Goal: Task Accomplishment & Management: Use online tool/utility

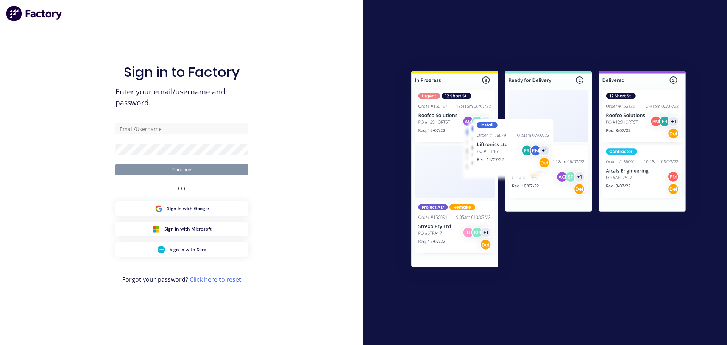
click at [150, 121] on div "Sign in to Factory Enter your email/username and password. Continue OR Sign in …" at bounding box center [181, 180] width 133 height 318
click at [148, 128] on input "text" at bounding box center [181, 128] width 133 height 11
type input "emilen@factory.app"
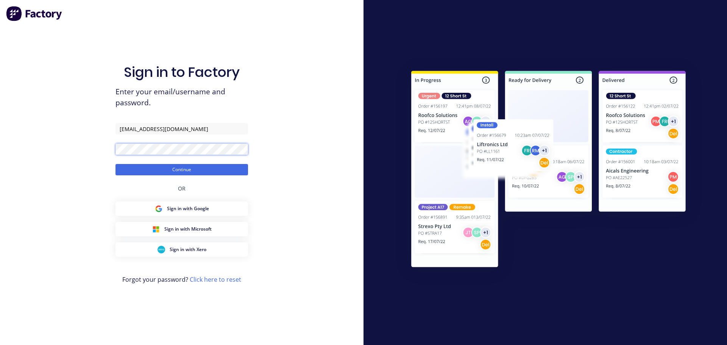
click at [115, 164] on button "Continue" at bounding box center [181, 169] width 133 height 11
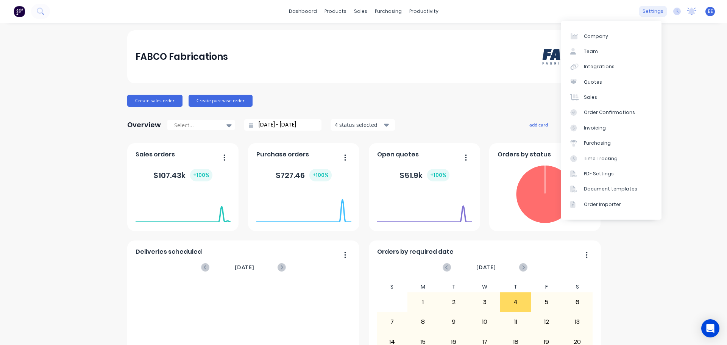
click at [645, 14] on div "settings" at bounding box center [653, 11] width 28 height 11
click at [592, 188] on div "Document templates" at bounding box center [610, 189] width 53 height 7
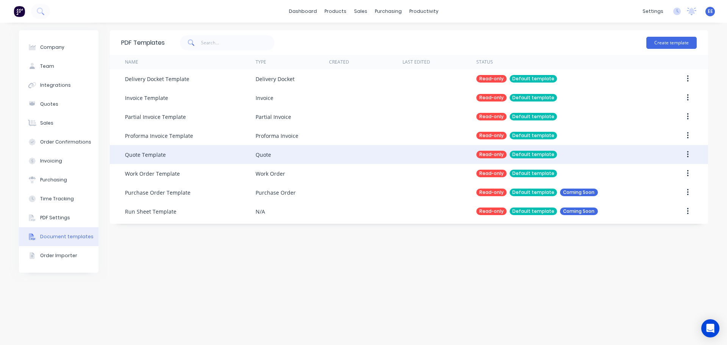
click at [688, 156] on icon "button" at bounding box center [688, 154] width 2 height 8
click at [677, 173] on div "Duplicate" at bounding box center [661, 174] width 58 height 11
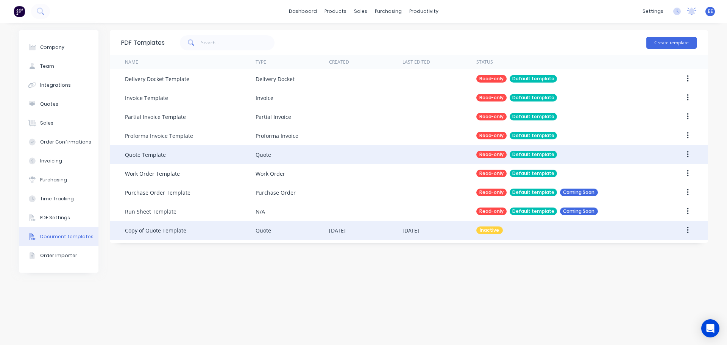
click at [170, 231] on div "Copy of Quote Template" at bounding box center [155, 230] width 61 height 8
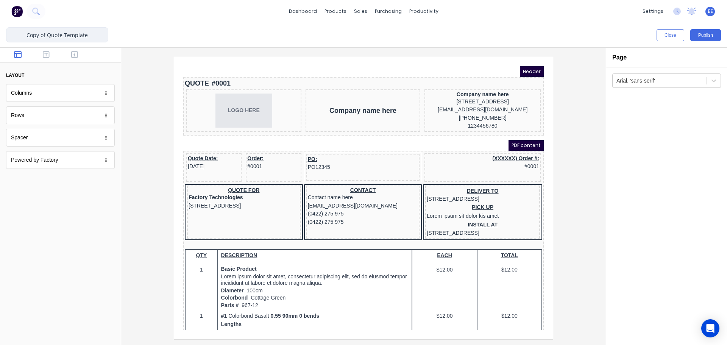
drag, startPoint x: 49, startPoint y: 36, endPoint x: -13, endPoint y: 33, distance: 62.1
click at [0, 33] on html "dashboard products sales purchasing productivity dashboard products Product Cat…" at bounding box center [363, 172] width 727 height 345
click at [80, 36] on input "Quote Template" at bounding box center [57, 34] width 102 height 15
type input "Quote Template - FABCO"
click at [567, 172] on div at bounding box center [363, 198] width 473 height 282
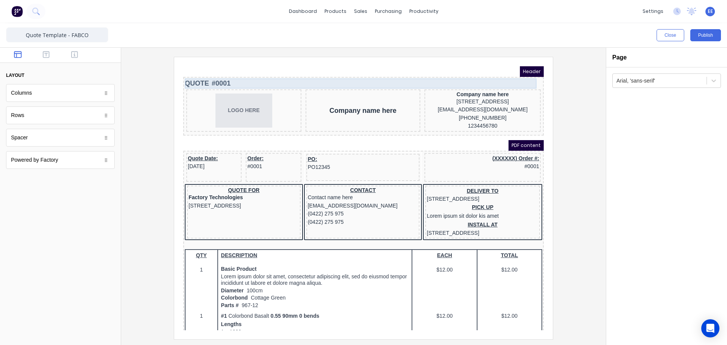
click at [223, 76] on div "QUOTE #0001" at bounding box center [354, 74] width 357 height 10
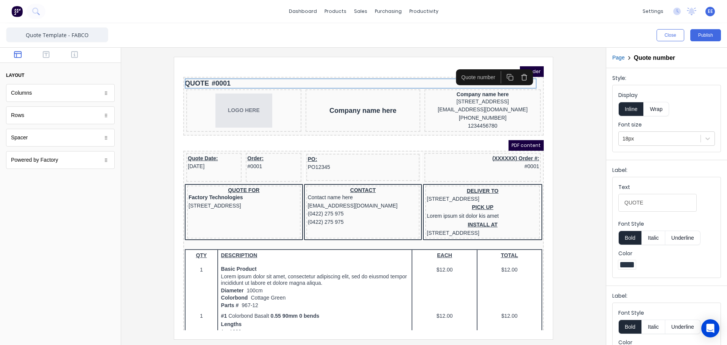
click at [516, 67] on icon "button" at bounding box center [515, 67] width 7 height 7
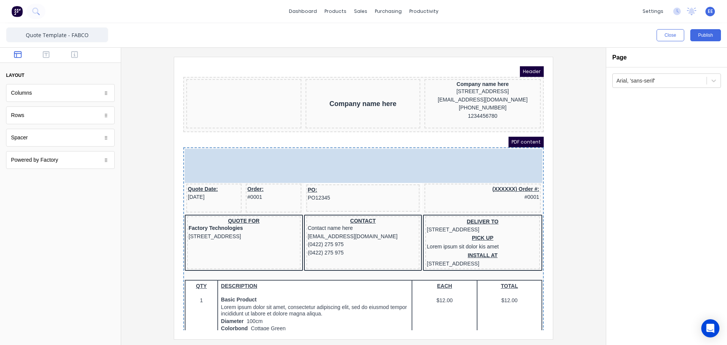
drag, startPoint x: 218, startPoint y: 100, endPoint x: 203, endPoint y: 58, distance: 45.3
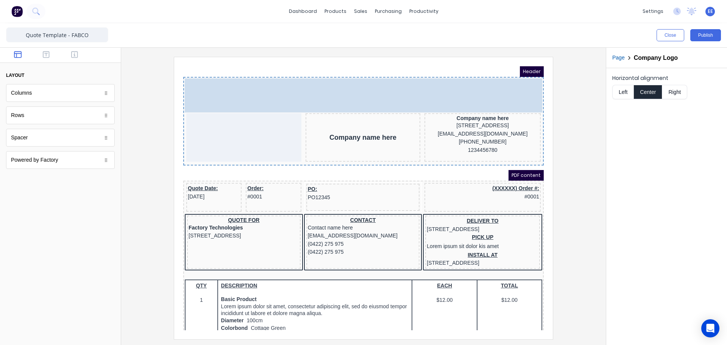
drag, startPoint x: 352, startPoint y: 163, endPoint x: 209, endPoint y: 89, distance: 161.4
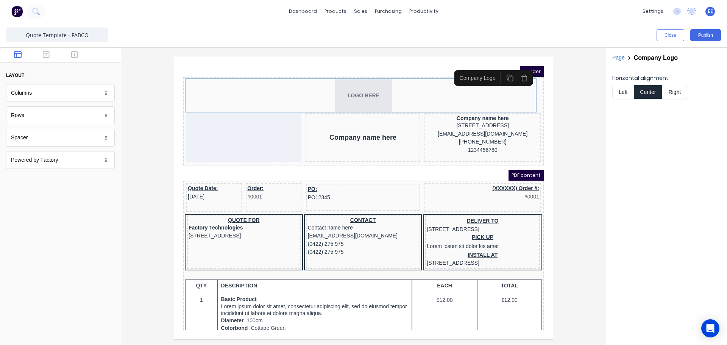
click at [625, 92] on button "Left" at bounding box center [622, 92] width 21 height 14
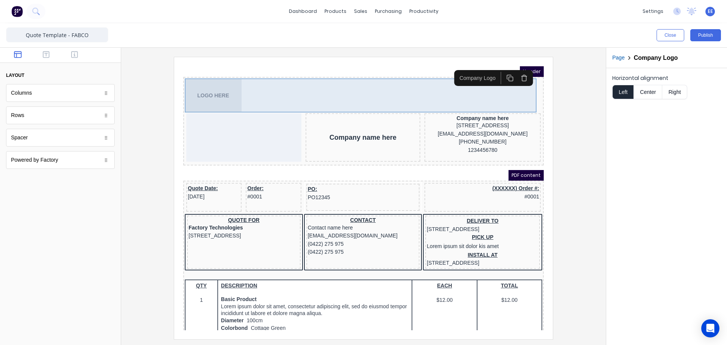
click at [346, 89] on div "LOGO HERE" at bounding box center [354, 86] width 357 height 34
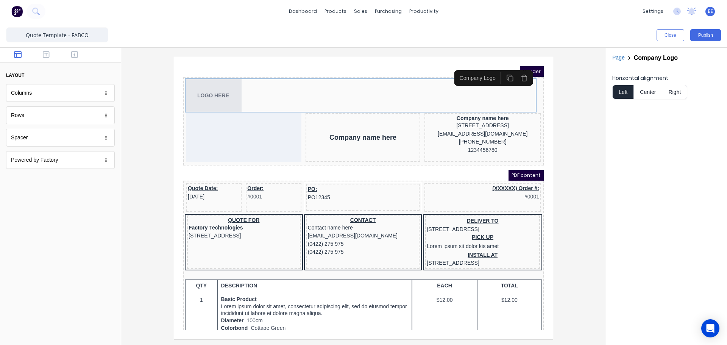
click at [616, 59] on button "Page" at bounding box center [618, 58] width 12 height 8
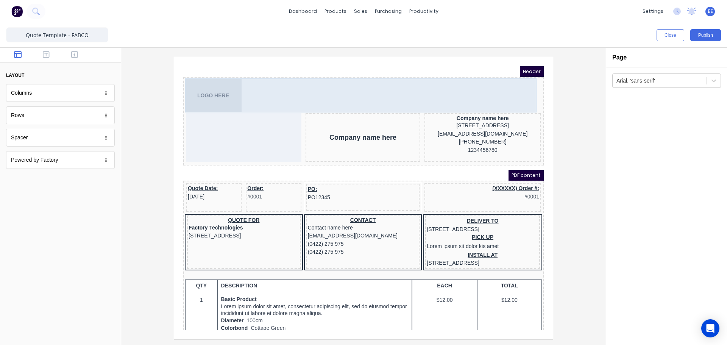
click at [265, 88] on div "LOGO HERE" at bounding box center [354, 86] width 357 height 34
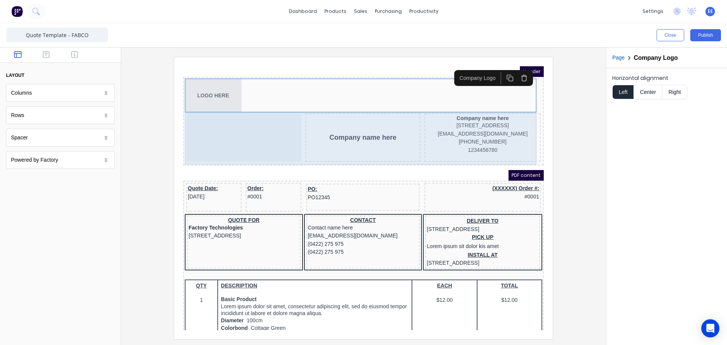
click at [376, 137] on div "Company name here" at bounding box center [353, 128] width 115 height 48
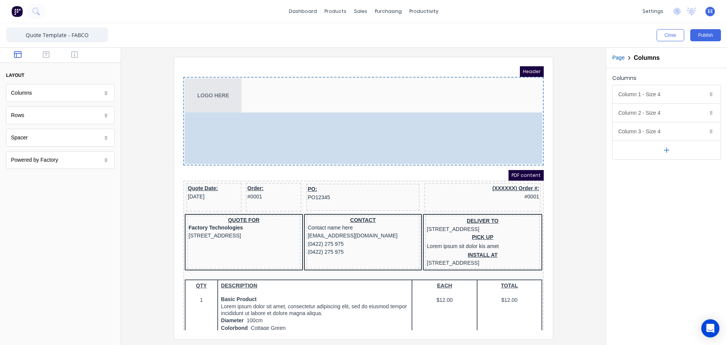
drag, startPoint x: 358, startPoint y: 134, endPoint x: 230, endPoint y: 133, distance: 128.4
click at [230, 133] on body "Header LOGO HERE Company name here Company name here [STREET_ADDRESS], 4217 [EM…" at bounding box center [354, 189] width 360 height 264
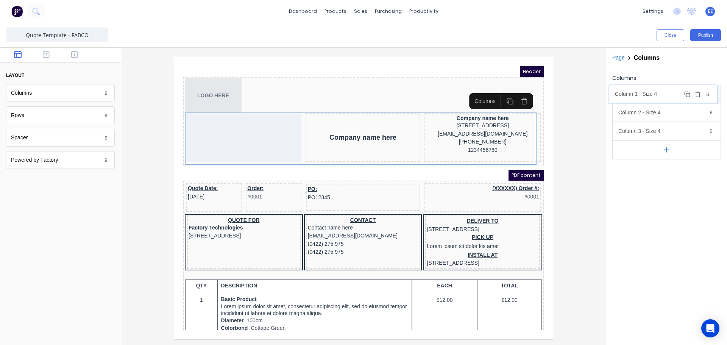
drag, startPoint x: 654, startPoint y: 118, endPoint x: 652, endPoint y: 99, distance: 19.5
click at [652, 99] on body "dashboard products sales purchasing productivity dashboard products Product Cat…" at bounding box center [363, 172] width 727 height 345
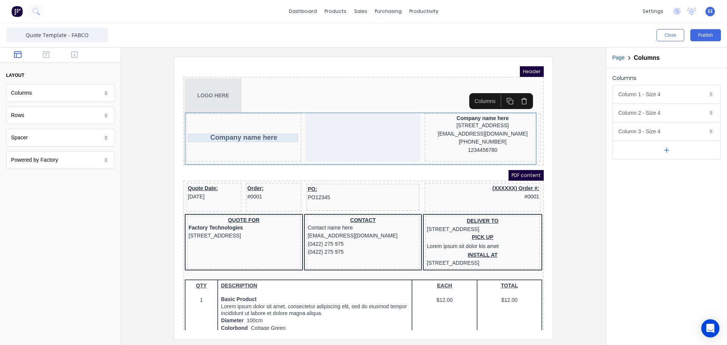
click at [230, 129] on div "Company name here" at bounding box center [235, 128] width 112 height 8
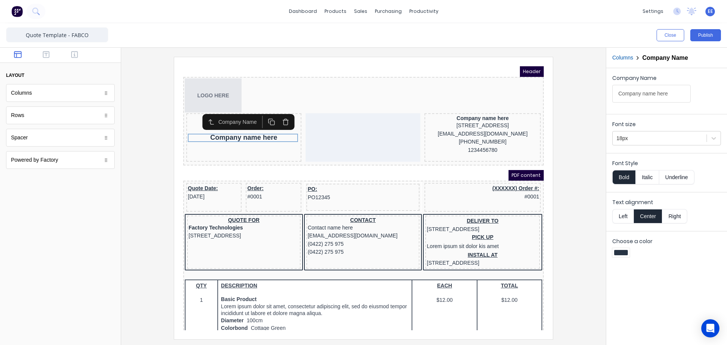
click at [277, 116] on icon "button" at bounding box center [277, 113] width 4 height 5
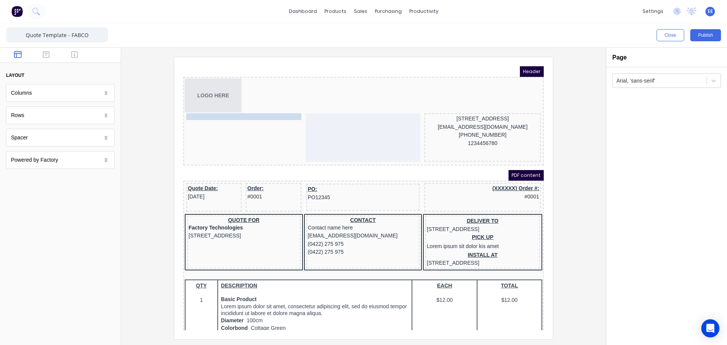
drag, startPoint x: 454, startPoint y: 110, endPoint x: 218, endPoint y: 120, distance: 236.1
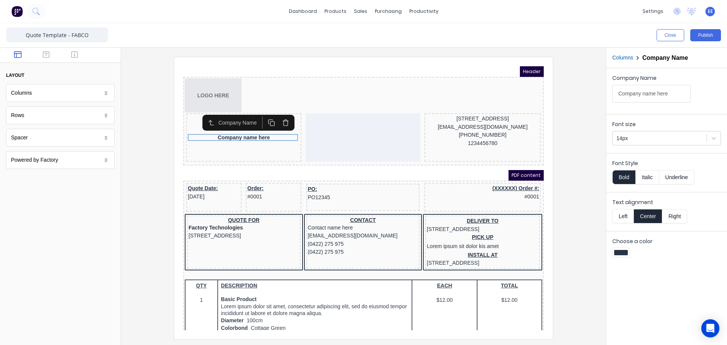
click at [629, 56] on button "Columns" at bounding box center [622, 58] width 21 height 8
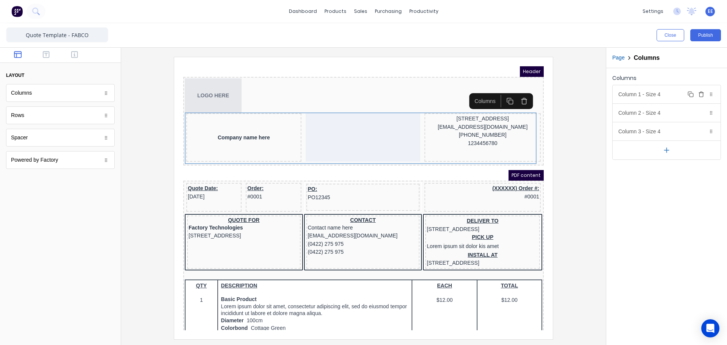
click at [638, 87] on div "Column 1 - Size 4 Duplicate Delete" at bounding box center [667, 94] width 108 height 18
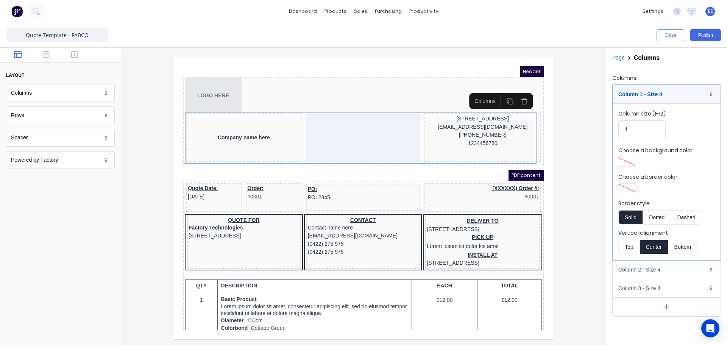
click at [626, 248] on button "Top" at bounding box center [628, 247] width 21 height 14
click at [633, 98] on div "Column 1 - Size 4 Duplicate Delete" at bounding box center [667, 94] width 108 height 18
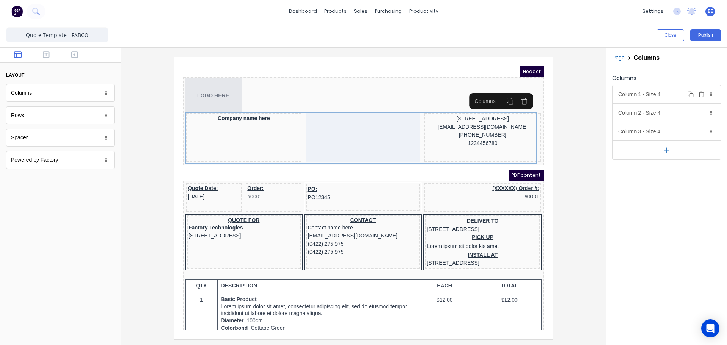
click at [634, 94] on div "Column 1 - Size 4 Duplicate Delete" at bounding box center [667, 94] width 108 height 18
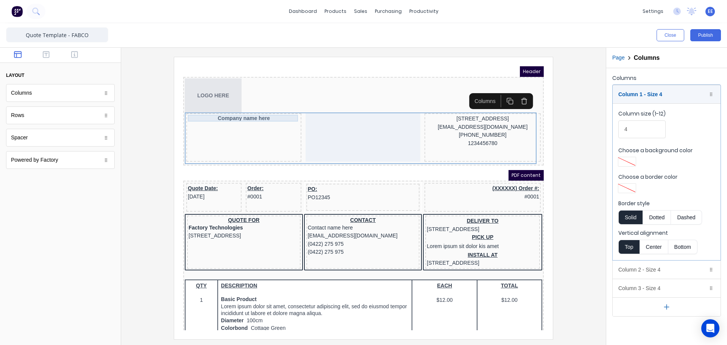
click at [229, 108] on div "Company name here" at bounding box center [235, 109] width 112 height 7
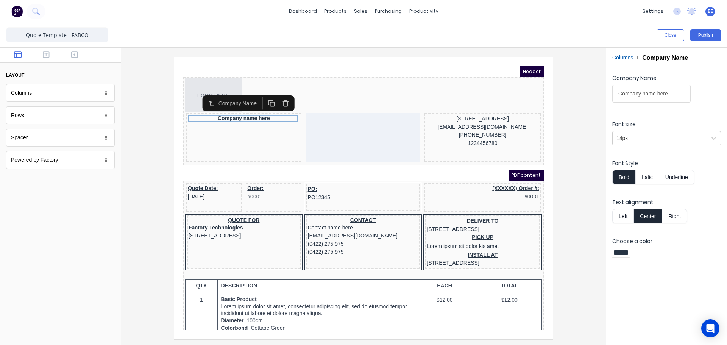
click at [618, 219] on button "Left" at bounding box center [622, 216] width 21 height 14
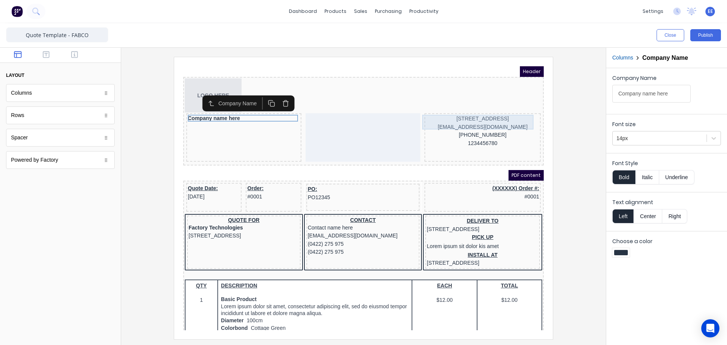
click at [470, 109] on div "[STREET_ADDRESS]" at bounding box center [473, 110] width 113 height 8
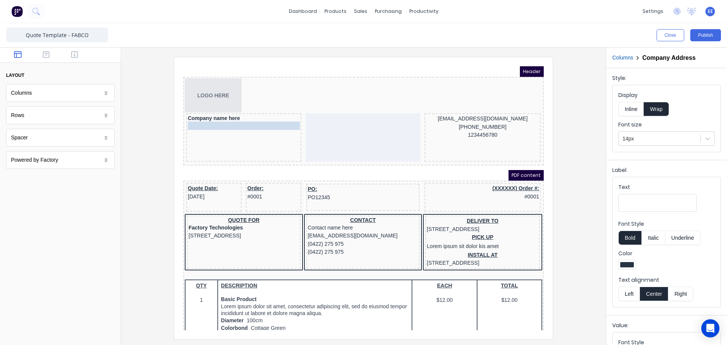
drag, startPoint x: 453, startPoint y: 112, endPoint x: 240, endPoint y: 120, distance: 213.7
click at [632, 296] on button "Left" at bounding box center [628, 294] width 21 height 14
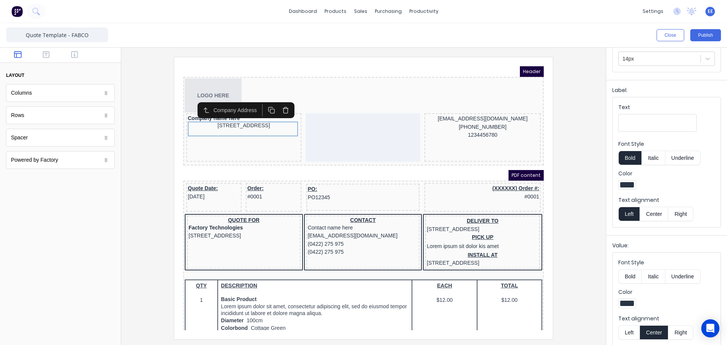
scroll to position [86, 0]
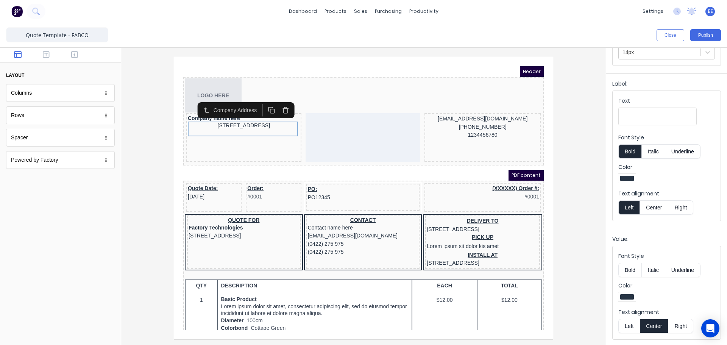
click at [627, 324] on button "Left" at bounding box center [628, 326] width 21 height 14
click at [465, 125] on div "1234456780" at bounding box center [473, 126] width 113 height 8
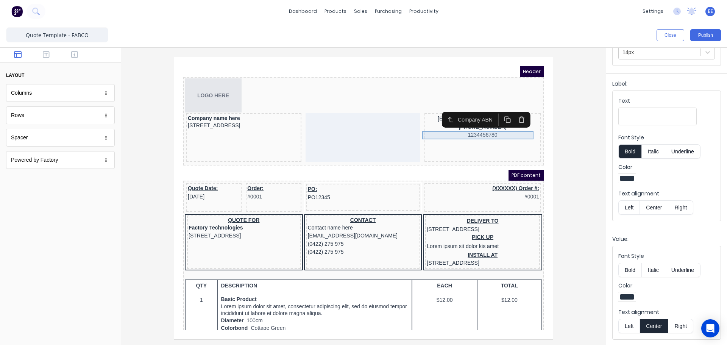
scroll to position [0, 0]
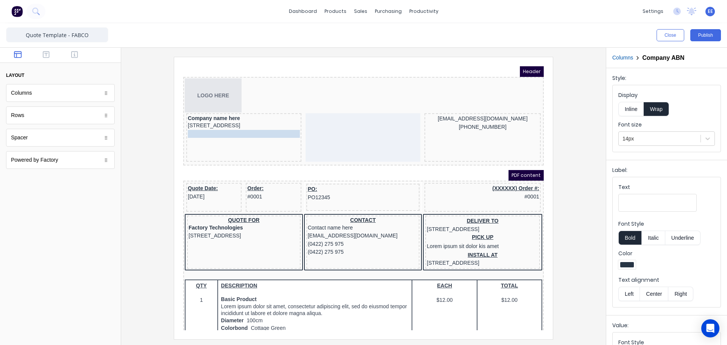
drag, startPoint x: 482, startPoint y: 126, endPoint x: 249, endPoint y: 136, distance: 232.7
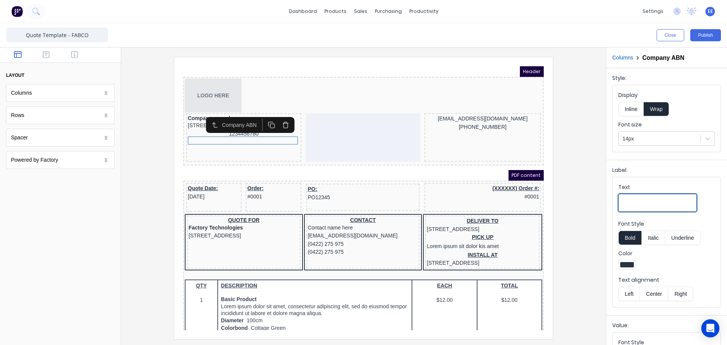
click at [636, 204] on input "Text" at bounding box center [657, 203] width 78 height 18
type input "ABN"
click at [630, 237] on button "Bold" at bounding box center [629, 238] width 23 height 14
click at [637, 108] on button "Inline" at bounding box center [630, 109] width 25 height 14
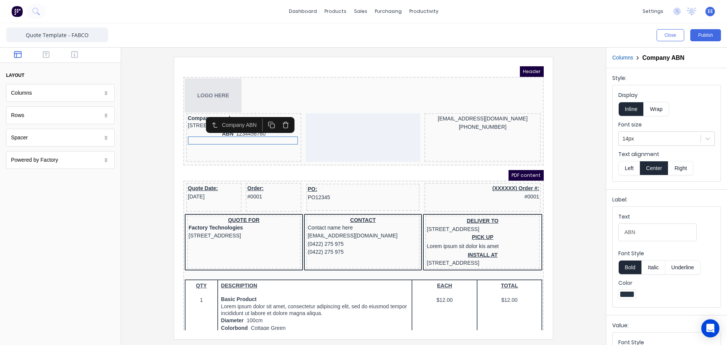
click at [633, 167] on button "Left" at bounding box center [628, 168] width 21 height 14
click at [633, 262] on button "Bold" at bounding box center [629, 267] width 23 height 14
click at [630, 270] on button "Bold" at bounding box center [629, 267] width 23 height 14
click at [629, 268] on button "Bold" at bounding box center [629, 267] width 23 height 14
click at [642, 293] on div at bounding box center [666, 295] width 97 height 11
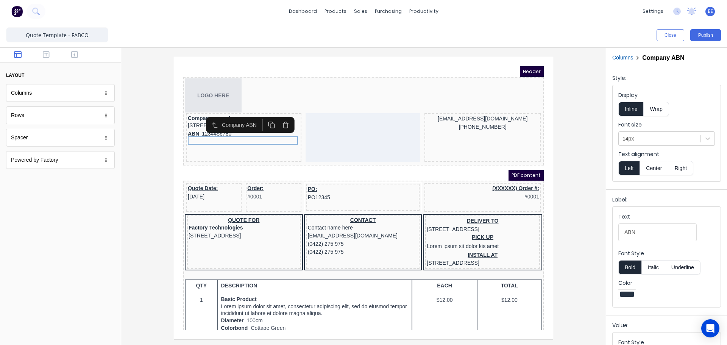
click at [627, 292] on div at bounding box center [627, 294] width 14 height 5
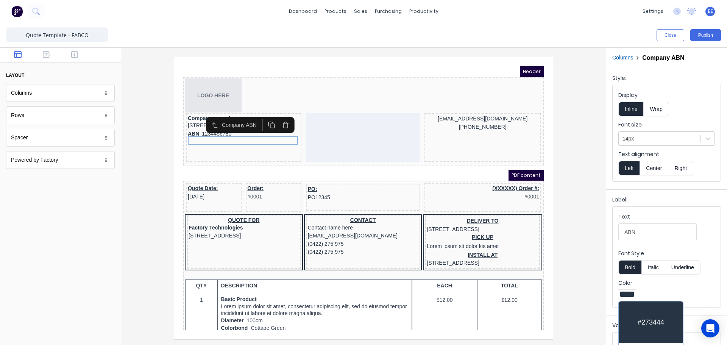
click at [654, 289] on div at bounding box center [363, 172] width 727 height 345
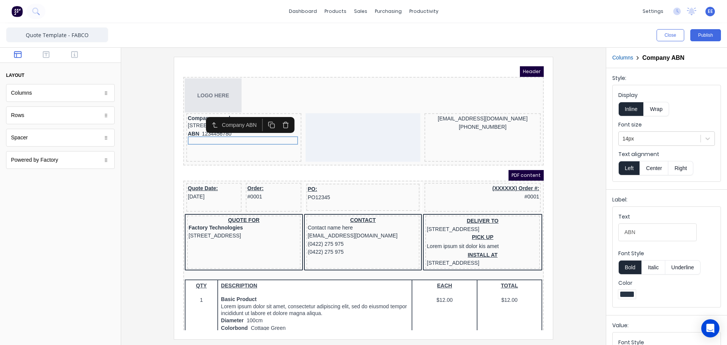
click at [209, 166] on div "PDF content" at bounding box center [354, 166] width 360 height 11
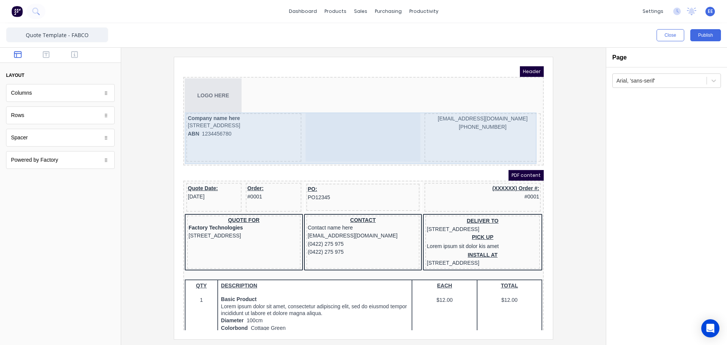
click at [210, 143] on div "Company name here [STREET_ADDRESS], 4217 ABN 1234456780" at bounding box center [234, 128] width 115 height 48
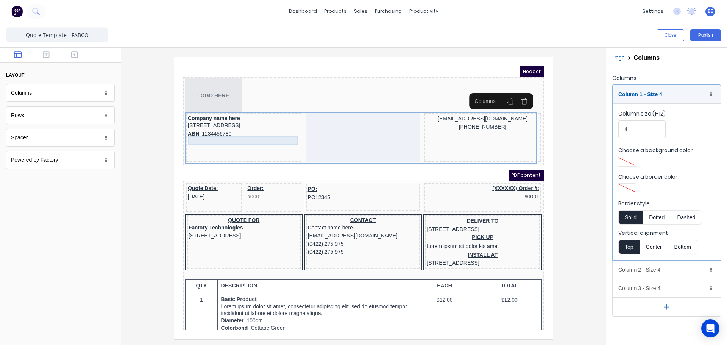
click at [209, 129] on div "ABN 1234456780" at bounding box center [235, 125] width 112 height 8
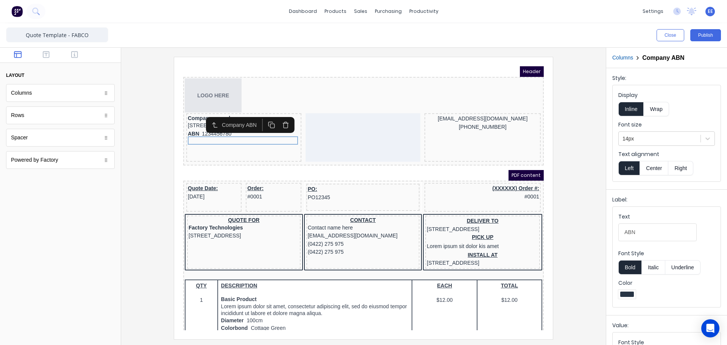
click at [618, 268] on button "Bold" at bounding box center [629, 267] width 23 height 14
click at [635, 272] on button "Bold" at bounding box center [629, 267] width 23 height 14
click at [661, 271] on button "Italic" at bounding box center [653, 267] width 24 height 14
click at [627, 267] on button "Bold" at bounding box center [629, 267] width 23 height 14
click at [622, 267] on button "Bold" at bounding box center [629, 267] width 23 height 14
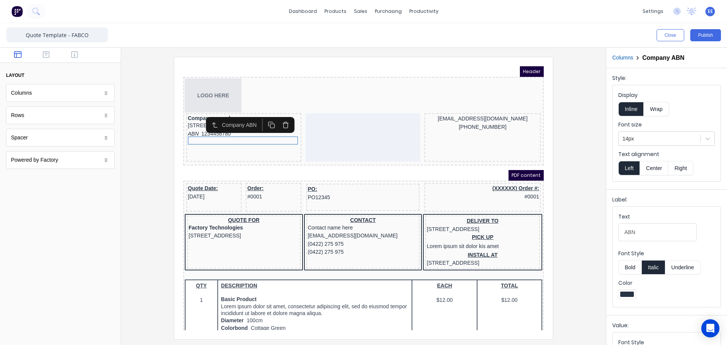
click at [652, 268] on button "Italic" at bounding box center [653, 267] width 24 height 14
click at [467, 113] on div "[EMAIL_ADDRESS][DOMAIN_NAME]" at bounding box center [473, 110] width 113 height 8
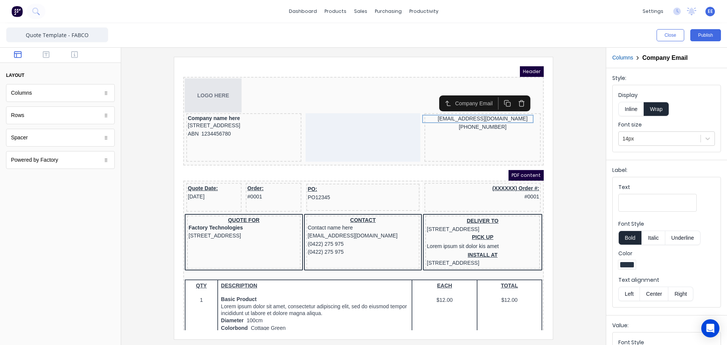
click at [513, 95] on icon "button" at bounding box center [511, 93] width 7 height 7
click at [514, 92] on icon "button" at bounding box center [512, 92] width 5 height 0
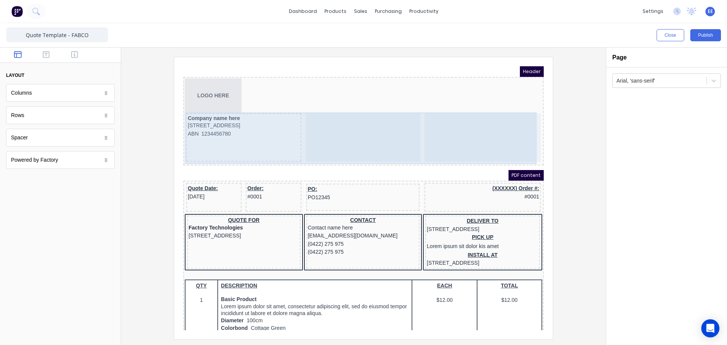
click at [253, 140] on div "Company name here [STREET_ADDRESS], 4217 ABN 1234456780" at bounding box center [234, 128] width 115 height 48
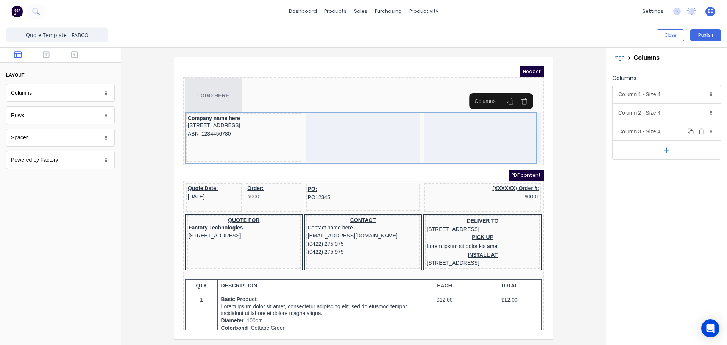
click at [702, 130] on icon "button" at bounding box center [701, 131] width 6 height 6
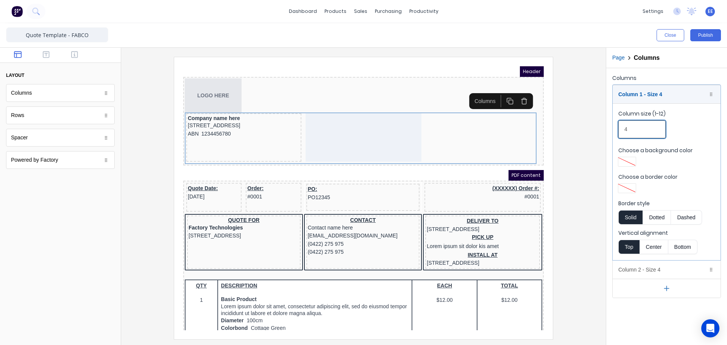
drag, startPoint x: 630, startPoint y: 124, endPoint x: 621, endPoint y: 126, distance: 9.7
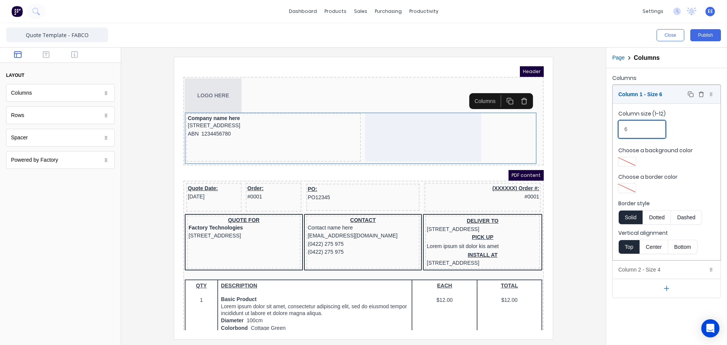
type input "6"
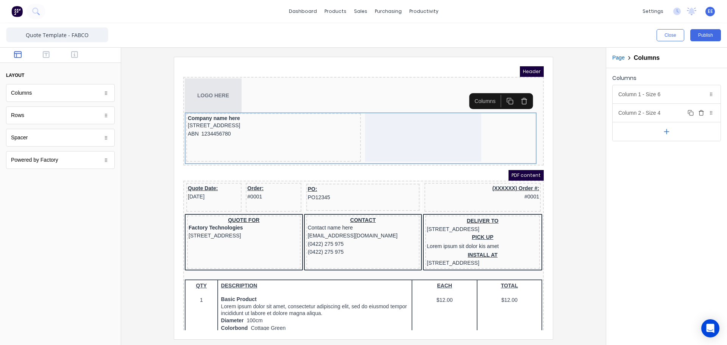
click at [702, 113] on icon "button" at bounding box center [701, 113] width 6 height 6
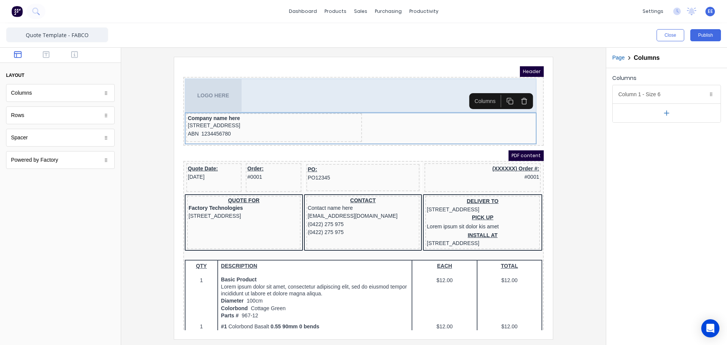
click at [444, 75] on div "LOGO HERE" at bounding box center [354, 86] width 357 height 34
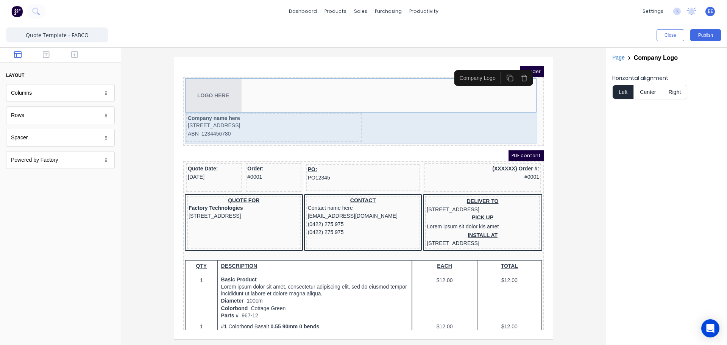
click at [442, 115] on div "Company name here [STREET_ADDRESS], 4217 ABN 1234456780" at bounding box center [354, 119] width 357 height 32
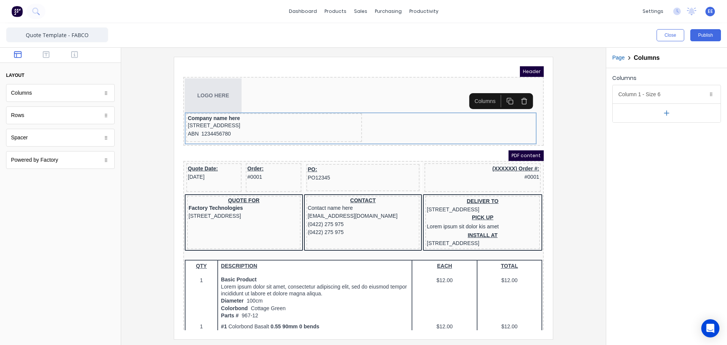
click at [571, 145] on div at bounding box center [363, 198] width 473 height 282
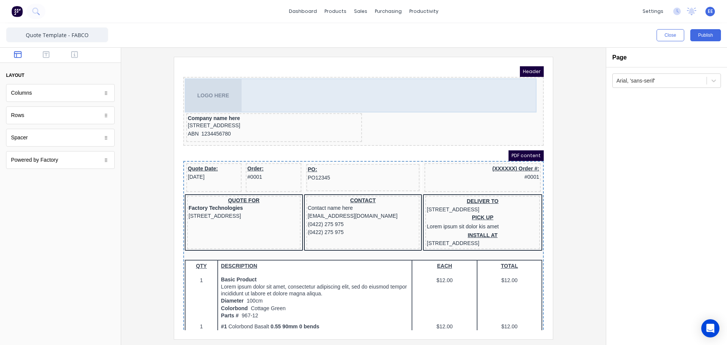
click at [196, 70] on body "Header LOGO HERE Company name here [STREET_ADDRESS], 4217 ABN 1234456780 PDF co…" at bounding box center [354, 189] width 360 height 264
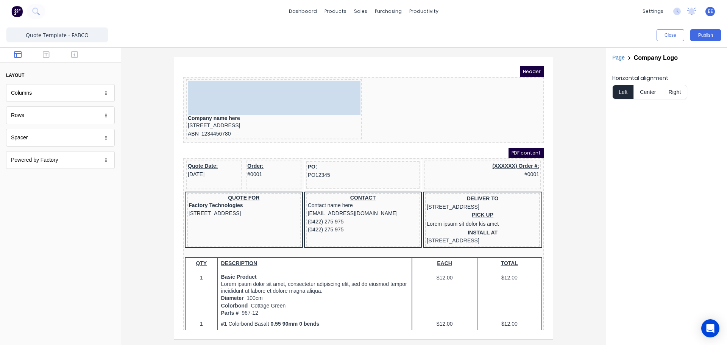
drag, startPoint x: 207, startPoint y: 88, endPoint x: 212, endPoint y: 90, distance: 5.3
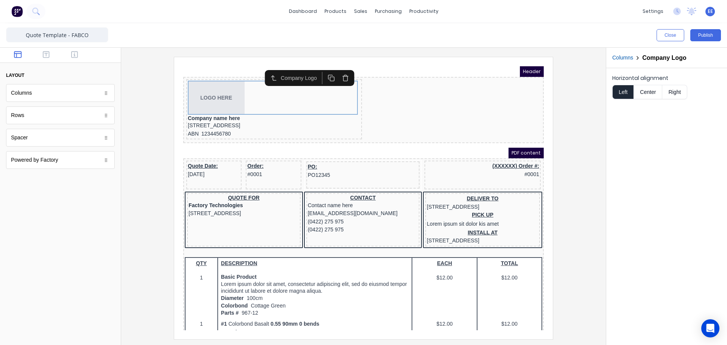
click at [619, 59] on button "Columns" at bounding box center [622, 58] width 21 height 8
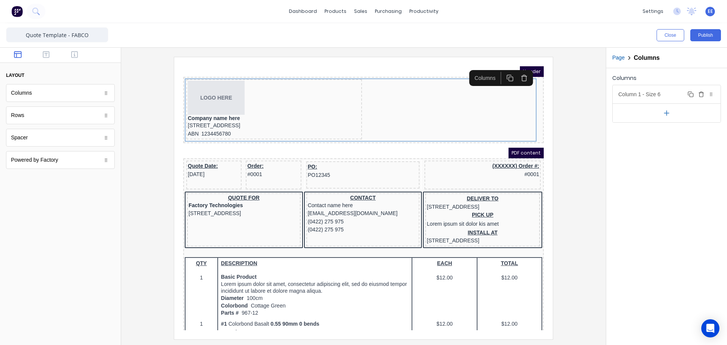
click at [662, 95] on div "Column 1 - Size 6 Duplicate Delete" at bounding box center [667, 94] width 108 height 18
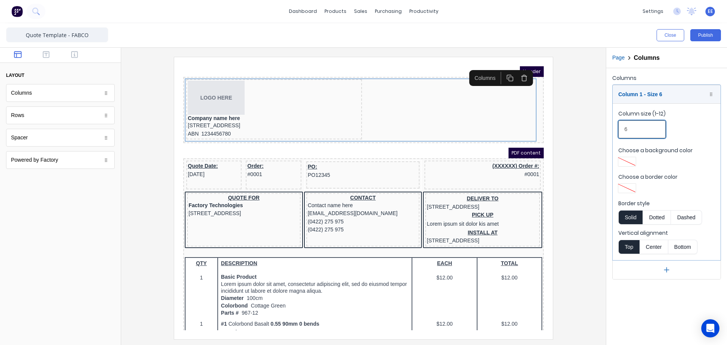
drag, startPoint x: 623, startPoint y: 130, endPoint x: 599, endPoint y: 129, distance: 24.2
click at [599, 130] on div "Close Publish Components layout Columns Columns Rows Rows Spacer Spacer Powered…" at bounding box center [363, 184] width 727 height 322
type input "12"
click at [627, 188] on div at bounding box center [627, 188] width 14 height 5
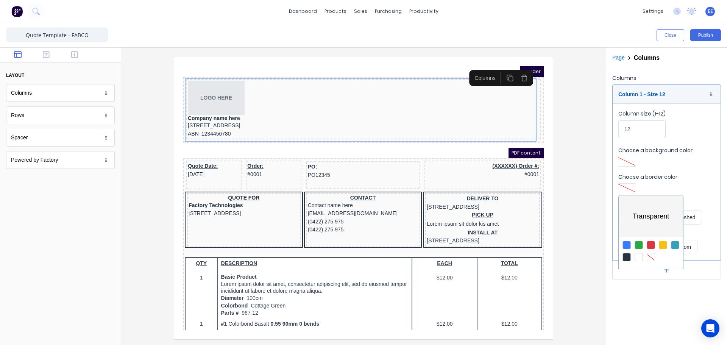
click at [626, 245] on div at bounding box center [626, 245] width 8 height 8
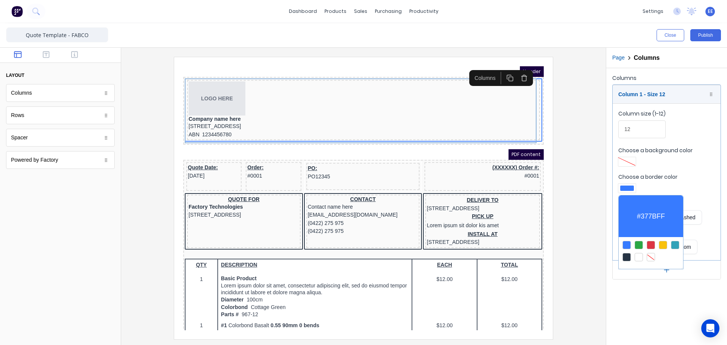
click at [626, 245] on div at bounding box center [626, 245] width 8 height 8
drag, startPoint x: 650, startPoint y: 255, endPoint x: 646, endPoint y: 237, distance: 18.1
click at [650, 254] on div at bounding box center [651, 257] width 8 height 8
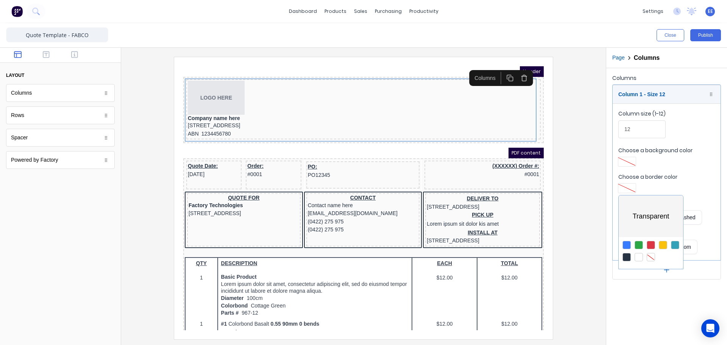
click at [627, 161] on div at bounding box center [363, 172] width 727 height 345
click at [627, 161] on div at bounding box center [627, 161] width 14 height 5
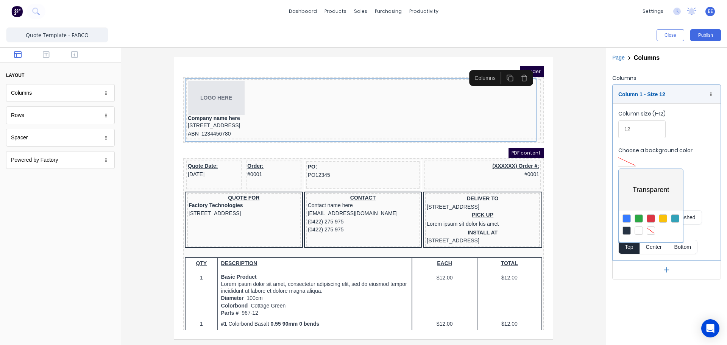
click at [629, 227] on div at bounding box center [626, 230] width 8 height 8
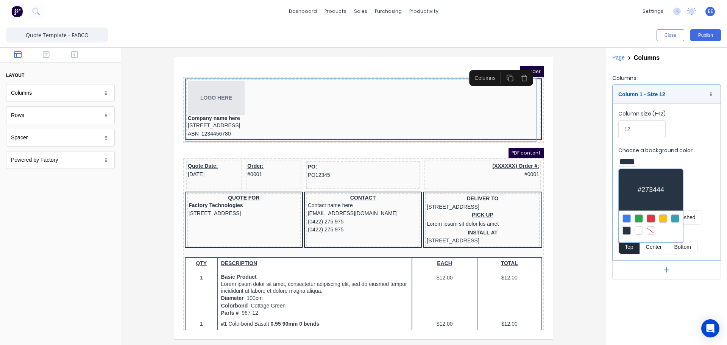
click at [629, 227] on div at bounding box center [626, 230] width 8 height 8
click at [653, 232] on div at bounding box center [651, 230] width 8 height 8
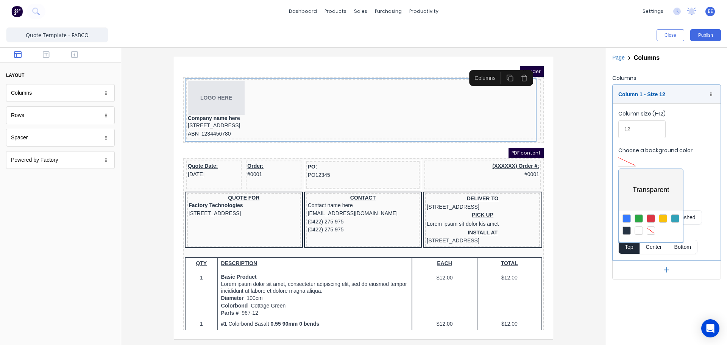
click at [652, 231] on div at bounding box center [651, 230] width 8 height 8
click at [625, 214] on div at bounding box center [651, 225] width 64 height 28
click at [627, 215] on div at bounding box center [626, 218] width 8 height 8
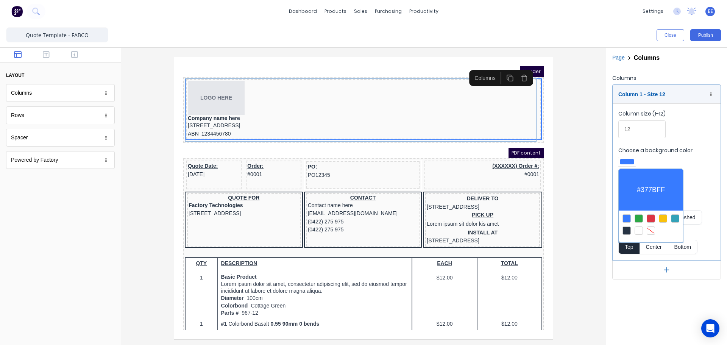
click at [633, 131] on div at bounding box center [363, 172] width 727 height 345
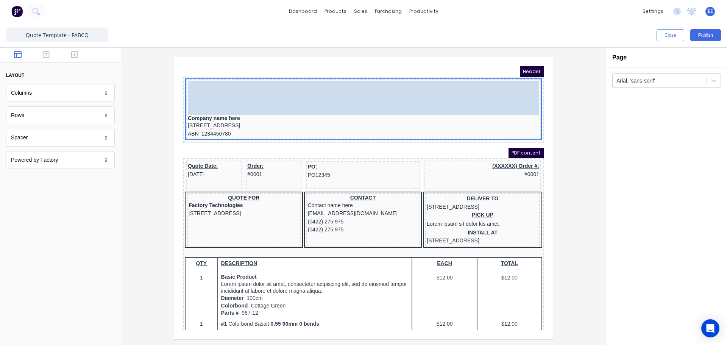
drag, startPoint x: 362, startPoint y: 76, endPoint x: 376, endPoint y: 75, distance: 14.0
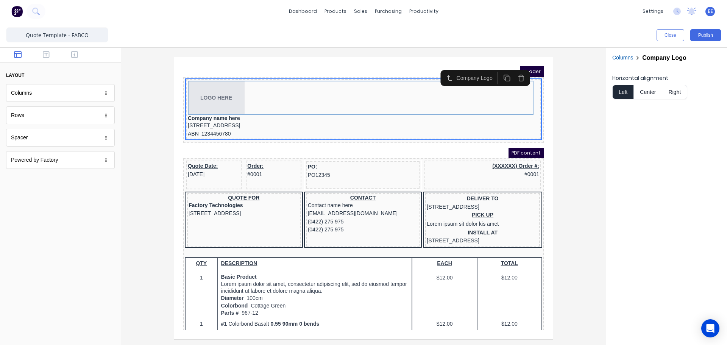
click at [334, 143] on div "PDF content" at bounding box center [354, 144] width 360 height 11
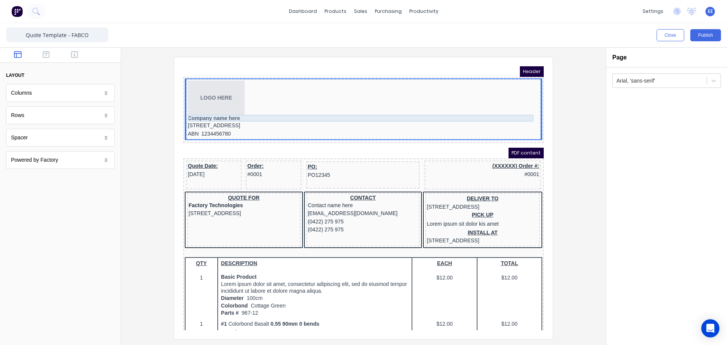
click at [377, 110] on div "Company name here" at bounding box center [354, 109] width 351 height 7
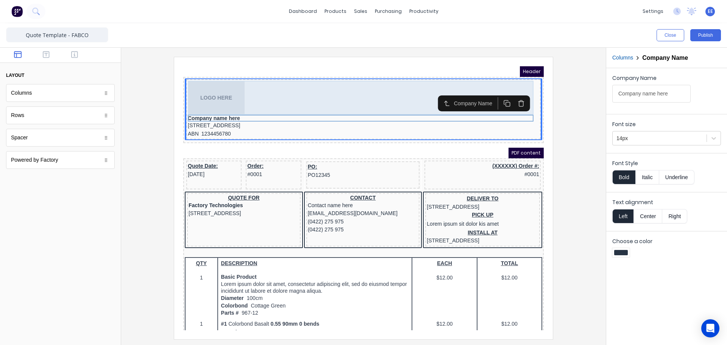
click at [371, 75] on div "LOGO HERE" at bounding box center [354, 89] width 351 height 34
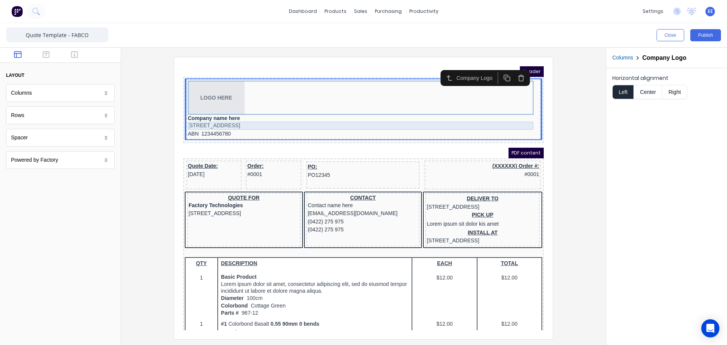
click at [369, 119] on div "[STREET_ADDRESS]" at bounding box center [354, 116] width 351 height 8
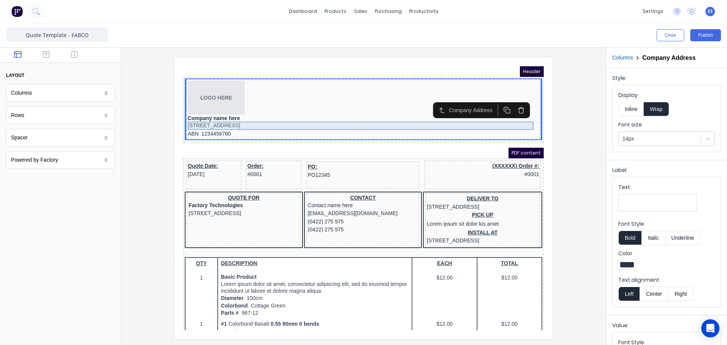
click at [366, 114] on div "[STREET_ADDRESS]" at bounding box center [354, 116] width 351 height 8
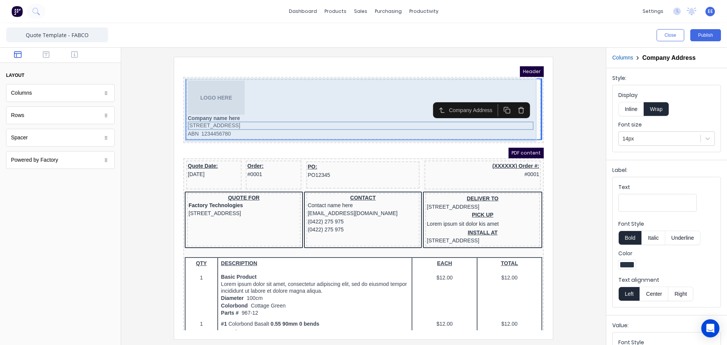
click at [354, 70] on div "LOGO HERE Company name here [STREET_ADDRESS] ABN 1234456780" at bounding box center [354, 100] width 357 height 63
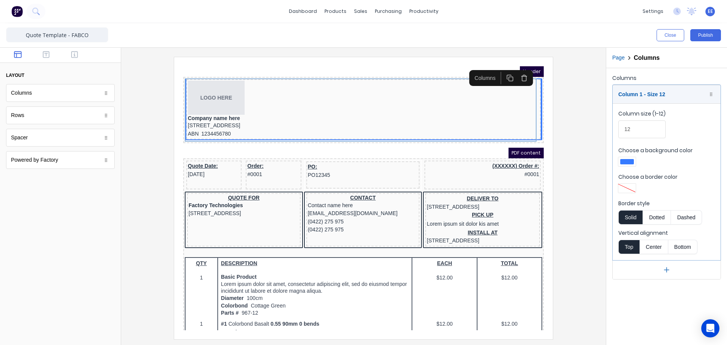
click at [619, 60] on button "Page" at bounding box center [618, 58] width 12 height 8
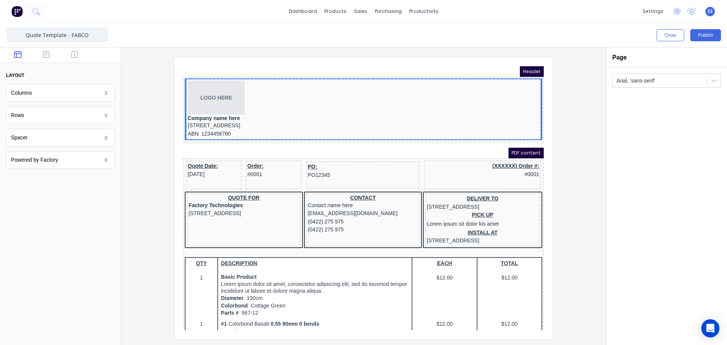
click at [621, 62] on div "Page" at bounding box center [666, 58] width 121 height 20
click at [627, 83] on div at bounding box center [659, 80] width 86 height 9
click at [618, 54] on h2 "Page" at bounding box center [619, 57] width 14 height 7
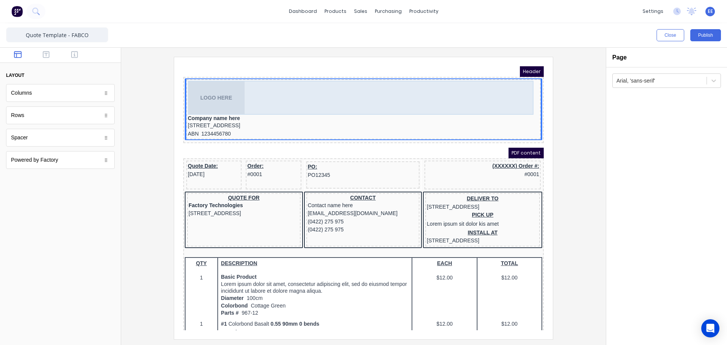
click at [318, 95] on div "LOGO HERE" at bounding box center [354, 89] width 351 height 34
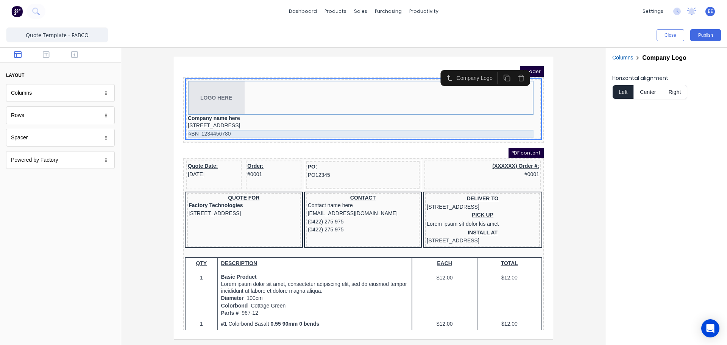
click at [337, 127] on div "ABN 1234456780" at bounding box center [354, 125] width 351 height 8
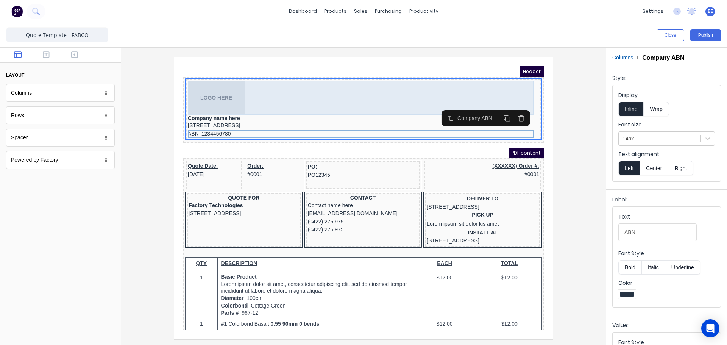
click at [386, 87] on div "LOGO HERE" at bounding box center [354, 89] width 351 height 34
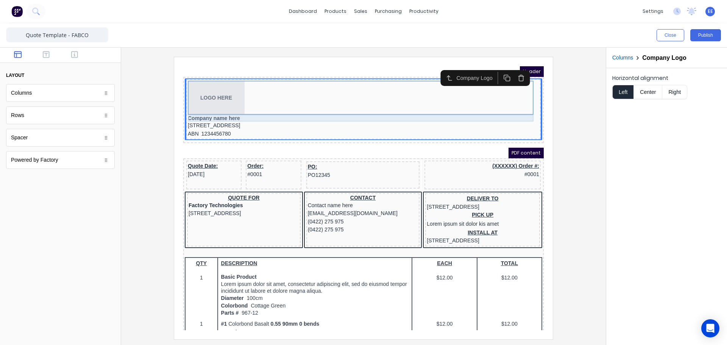
click at [482, 109] on div "Company name here" at bounding box center [354, 109] width 351 height 7
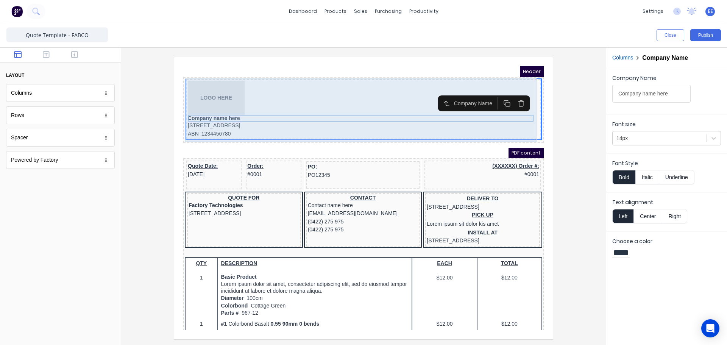
click at [509, 129] on div "LOGO HERE Company name here [STREET_ADDRESS] ABN 1234456780" at bounding box center [354, 100] width 354 height 60
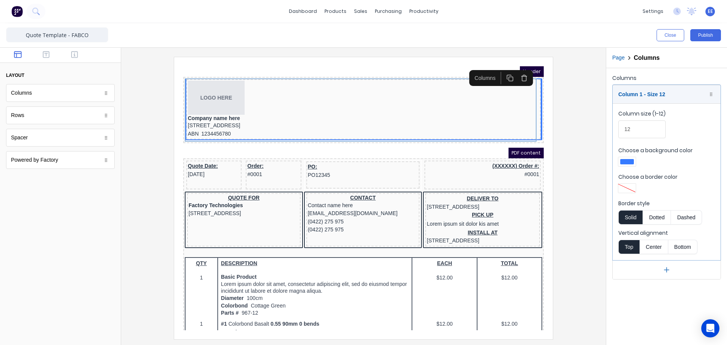
drag, startPoint x: 635, startPoint y: 130, endPoint x: 614, endPoint y: 125, distance: 22.0
click at [612, 125] on div "Column 1 - Size 12 Duplicate Delete Column size (1-12) 12 Choose a background c…" at bounding box center [666, 182] width 109 height 195
drag, startPoint x: 630, startPoint y: 131, endPoint x: 605, endPoint y: 128, distance: 24.4
click at [605, 128] on div "Close Publish Components layout Columns Columns Rows Rows Spacer Spacer Powered…" at bounding box center [363, 184] width 727 height 322
type input "12"
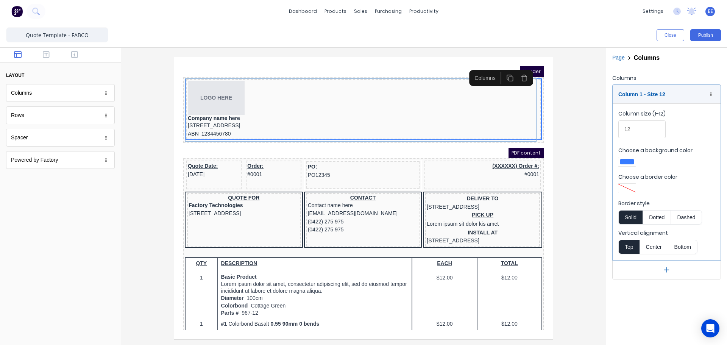
click at [597, 142] on div at bounding box center [363, 196] width 485 height 297
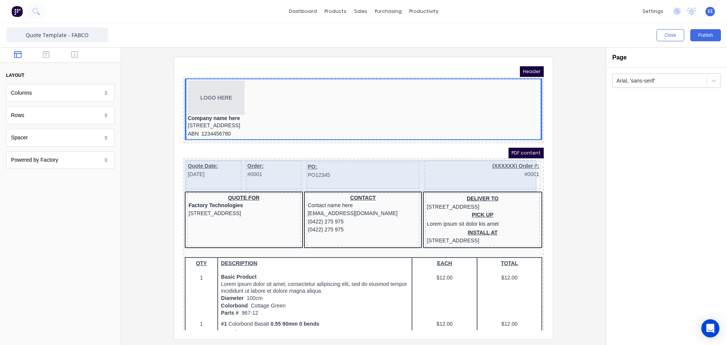
click at [189, 172] on div "Quote Date: [DATE]" at bounding box center [204, 165] width 55 height 29
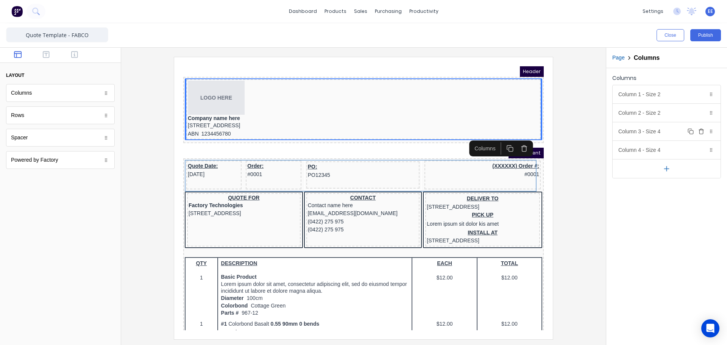
click at [701, 131] on icon "button" at bounding box center [701, 131] width 6 height 6
click at [700, 112] on icon "button" at bounding box center [700, 113] width 3 height 4
click at [678, 98] on div "Column 1 - Size 2 Duplicate Delete" at bounding box center [667, 94] width 108 height 18
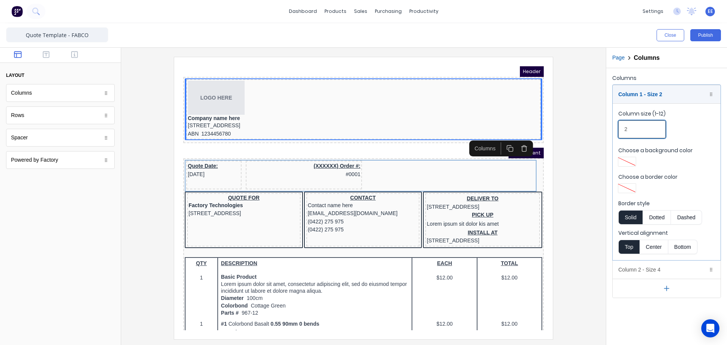
drag, startPoint x: 636, startPoint y: 129, endPoint x: 593, endPoint y: 125, distance: 43.0
click at [594, 125] on div "Close Publish Components layout Columns Columns Rows Rows Spacer Spacer Powered…" at bounding box center [363, 184] width 727 height 322
type input "6"
click at [630, 91] on div "Column 1 - Size 6 Duplicate Delete" at bounding box center [667, 94] width 108 height 18
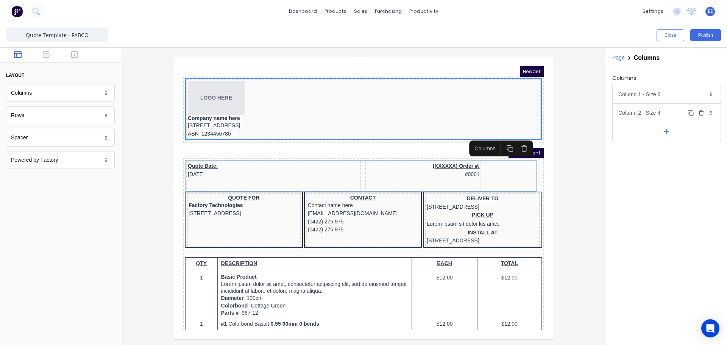
click at [640, 115] on div "Column 2 - Size 4 Duplicate Delete" at bounding box center [667, 113] width 108 height 18
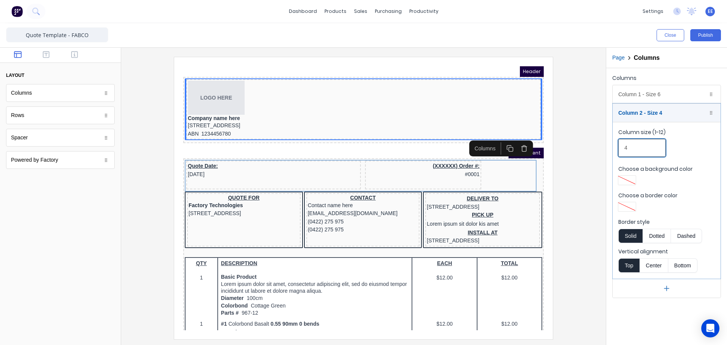
drag, startPoint x: 631, startPoint y: 147, endPoint x: 609, endPoint y: 145, distance: 22.4
click at [609, 145] on div "Columns Column 1 - Size 6 Duplicate Delete Column size (1-12) 6 Choose a backgr…" at bounding box center [666, 185] width 121 height 234
type input "6"
click at [589, 175] on div at bounding box center [363, 198] width 473 height 282
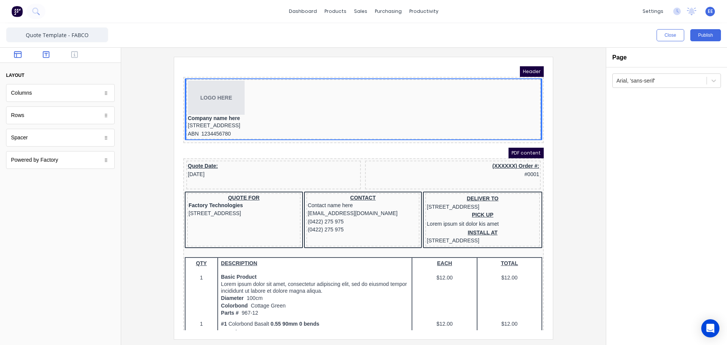
click at [49, 54] on icon "button" at bounding box center [46, 54] width 7 height 7
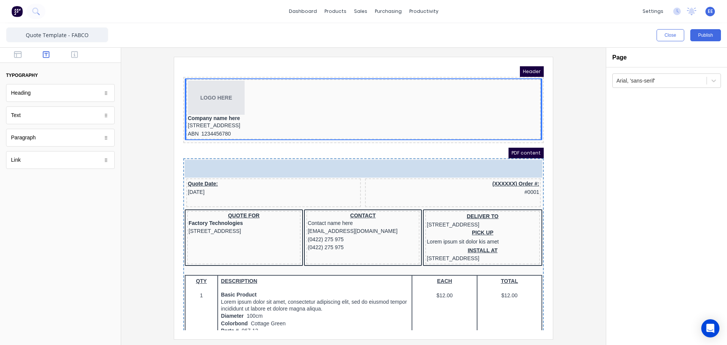
drag, startPoint x: 26, startPoint y: 125, endPoint x: 220, endPoint y: 164, distance: 198.5
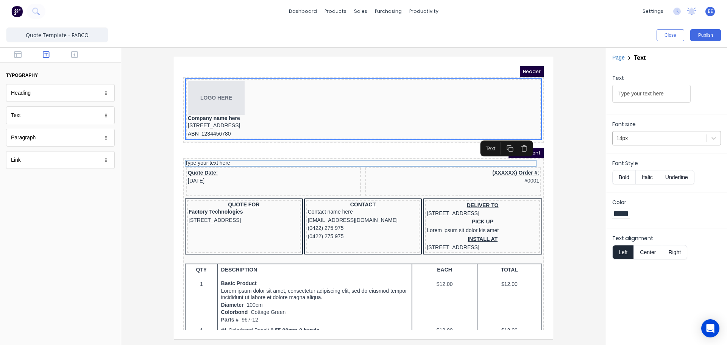
click at [641, 141] on div at bounding box center [659, 138] width 86 height 9
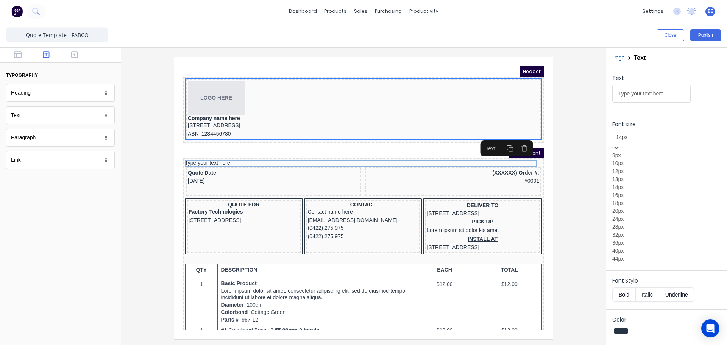
click at [625, 207] on div "18px" at bounding box center [666, 203] width 109 height 8
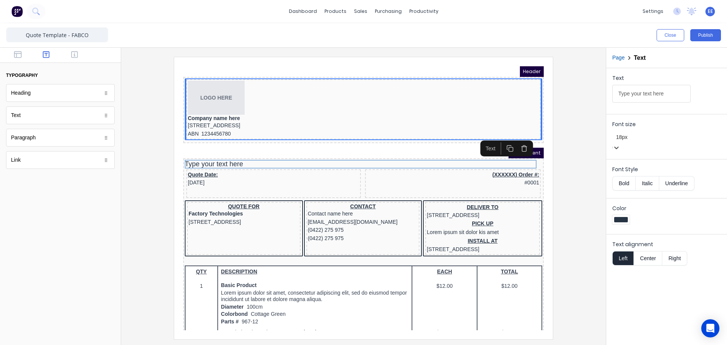
click at [639, 139] on div at bounding box center [666, 137] width 101 height 9
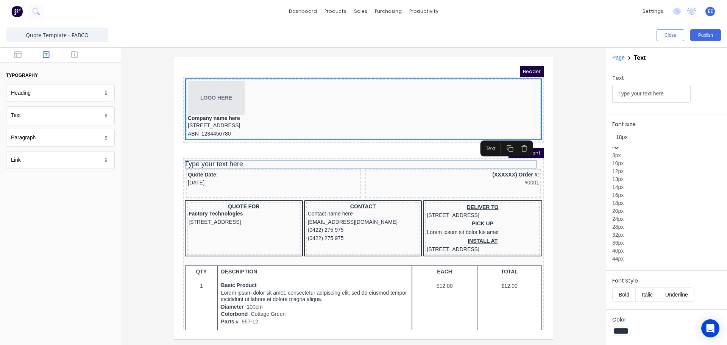
scroll to position [38, 0]
click at [623, 223] on div "24px" at bounding box center [666, 219] width 109 height 8
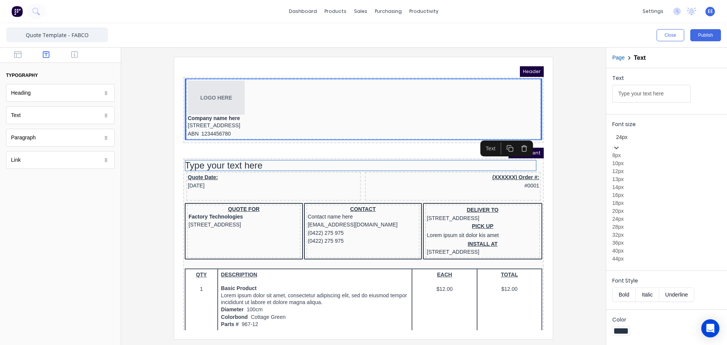
click at [638, 139] on div at bounding box center [666, 137] width 101 height 9
click at [629, 226] on div "28px" at bounding box center [666, 227] width 109 height 8
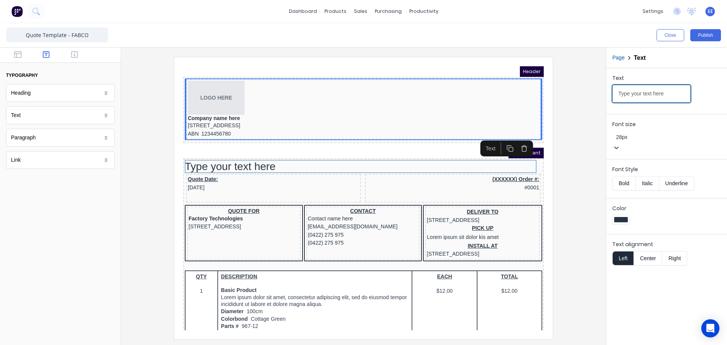
click at [636, 86] on input "Type your text here" at bounding box center [651, 94] width 78 height 18
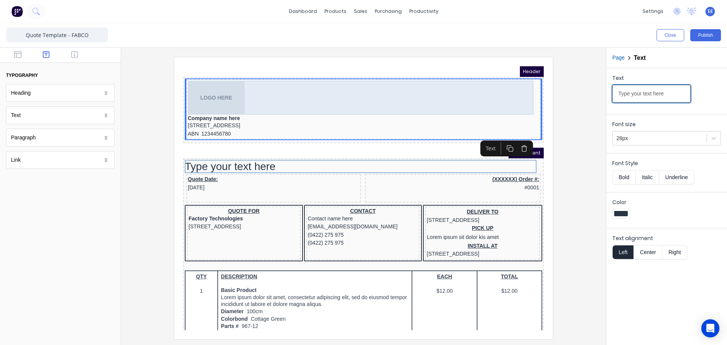
drag, startPoint x: 830, startPoint y: 156, endPoint x: 519, endPoint y: 99, distance: 316.4
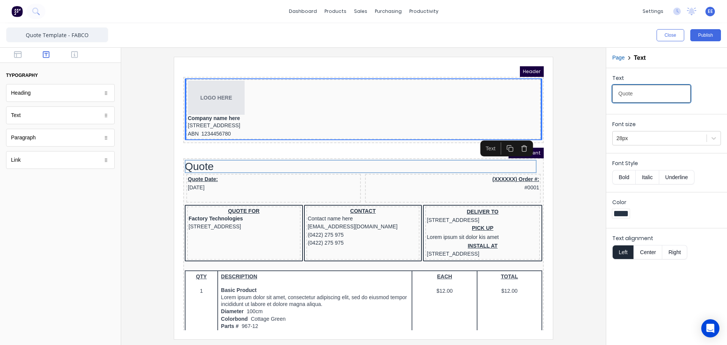
type input "Quote"
click at [624, 181] on button "Bold" at bounding box center [623, 177] width 23 height 14
click at [582, 179] on div at bounding box center [363, 198] width 473 height 282
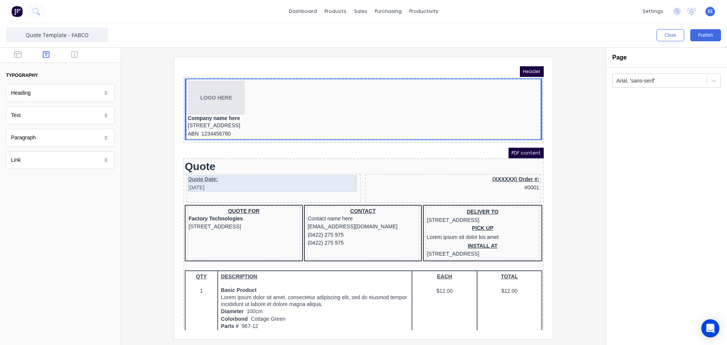
click at [226, 174] on div "Quote Date: [DATE]" at bounding box center [265, 174] width 172 height 16
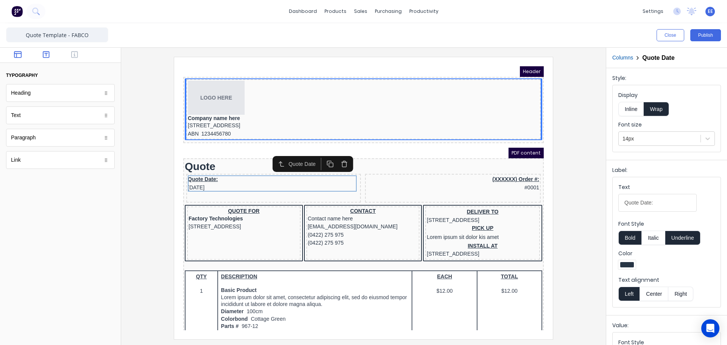
click at [12, 54] on button "button" at bounding box center [18, 55] width 24 height 9
click at [78, 57] on icon "button" at bounding box center [74, 54] width 7 height 7
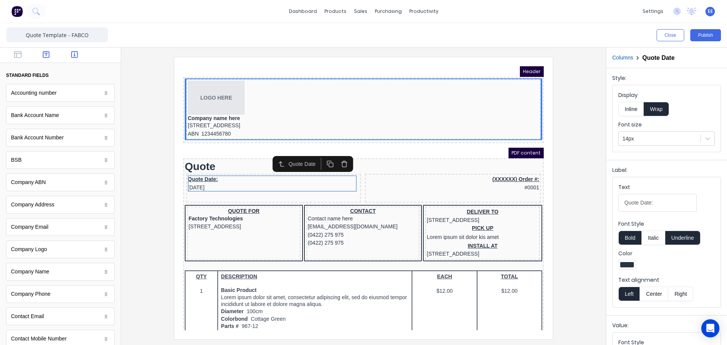
click at [44, 53] on icon "button" at bounding box center [46, 55] width 7 height 8
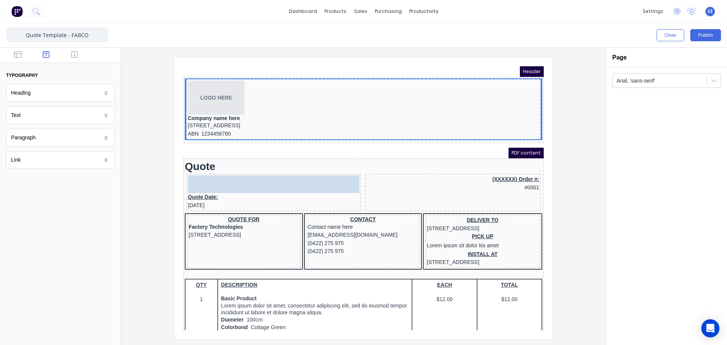
drag, startPoint x: 25, startPoint y: 123, endPoint x: 215, endPoint y: 181, distance: 198.7
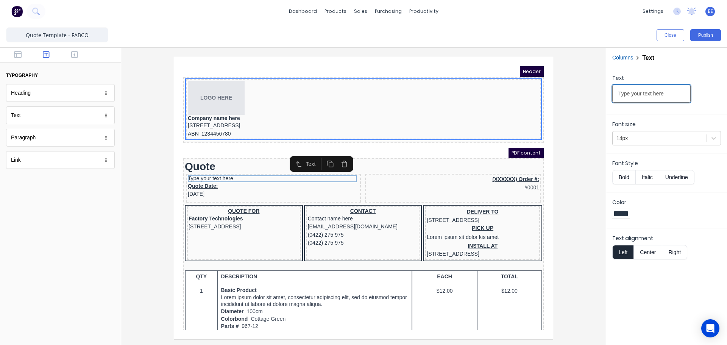
drag, startPoint x: 668, startPoint y: 96, endPoint x: 579, endPoint y: 97, distance: 89.7
click at [579, 97] on div "Close Publish Components typography Heading Heading Text Text Paragraph Paragra…" at bounding box center [363, 184] width 727 height 322
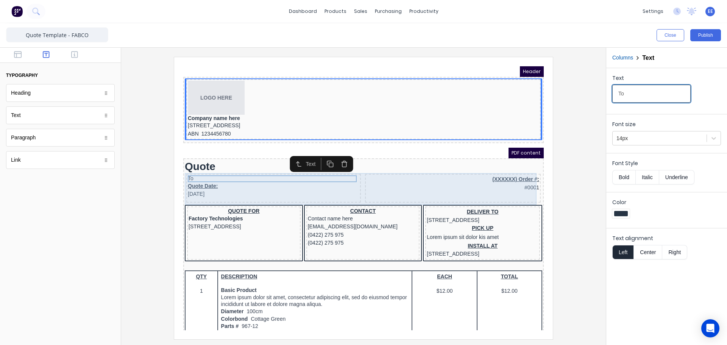
type input "Type your text here"
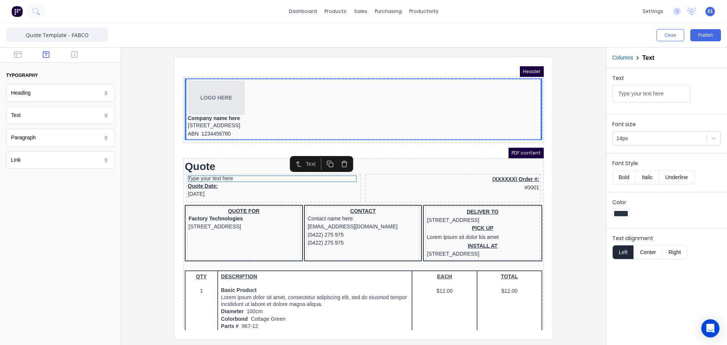
click at [338, 156] on icon "button" at bounding box center [335, 154] width 7 height 7
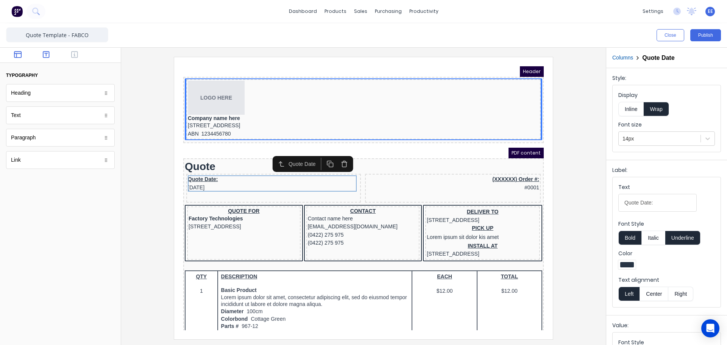
click at [19, 52] on icon "button" at bounding box center [18, 54] width 8 height 7
click at [66, 55] on button "button" at bounding box center [75, 55] width 24 height 9
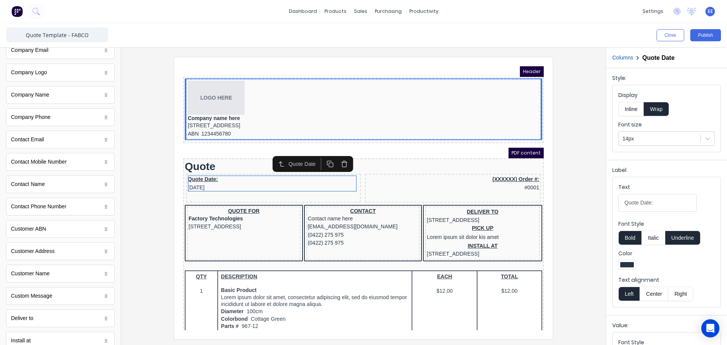
scroll to position [189, 0]
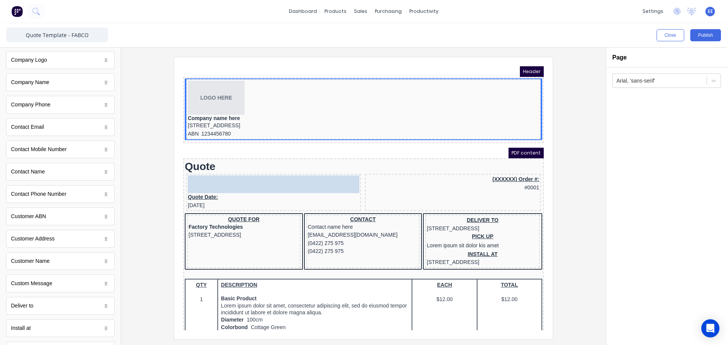
drag, startPoint x: 28, startPoint y: 263, endPoint x: 233, endPoint y: 176, distance: 222.9
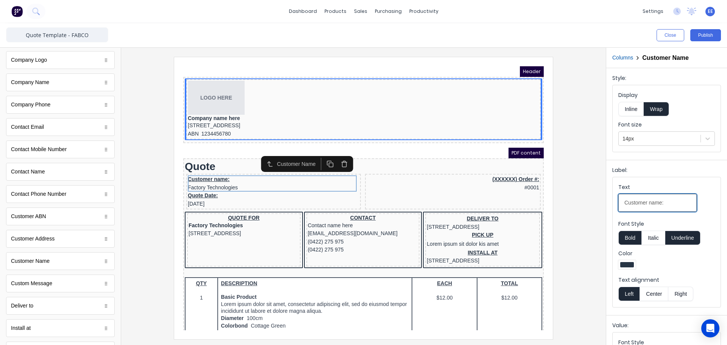
drag, startPoint x: 668, startPoint y: 206, endPoint x: 563, endPoint y: 212, distance: 104.7
click at [563, 212] on div "Close Publish Components standard fields Accounting number Accounting number Ba…" at bounding box center [363, 184] width 727 height 322
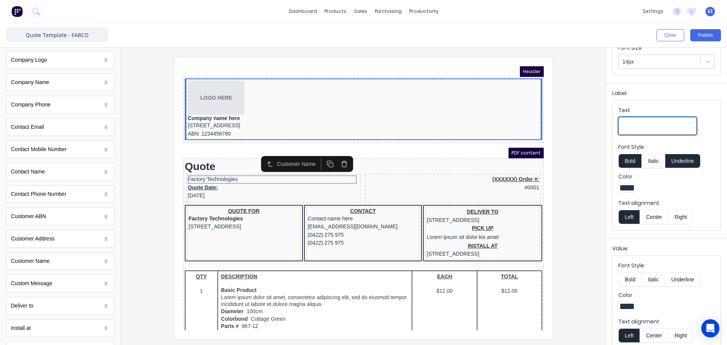
scroll to position [86, 0]
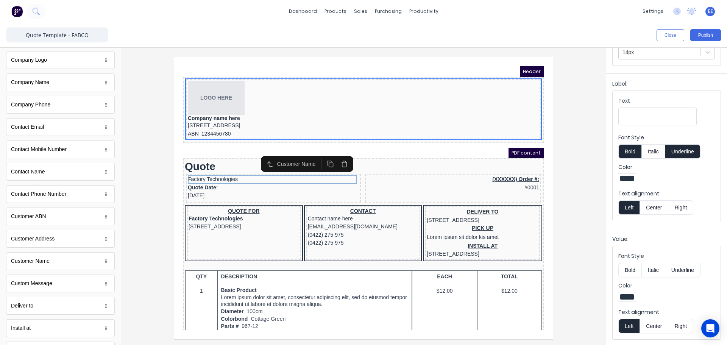
click at [628, 261] on div "Font Style Bold Italic Underline" at bounding box center [666, 264] width 97 height 25
click at [628, 263] on button "Bold" at bounding box center [629, 270] width 23 height 14
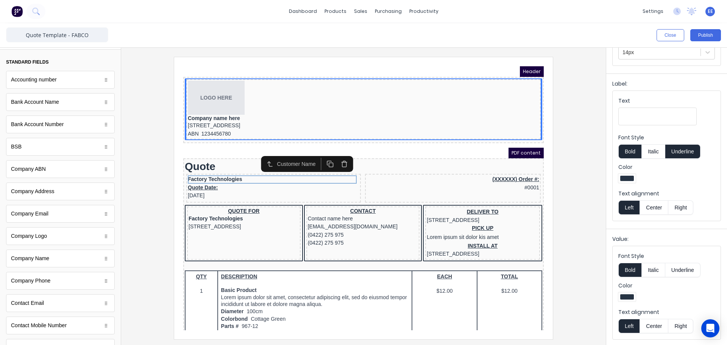
scroll to position [0, 0]
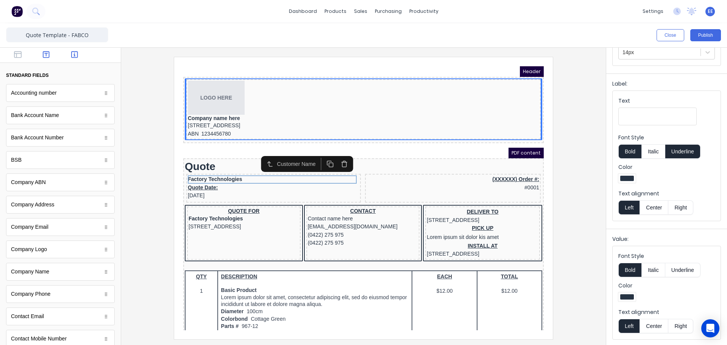
click at [46, 53] on icon "button" at bounding box center [46, 55] width 7 height 8
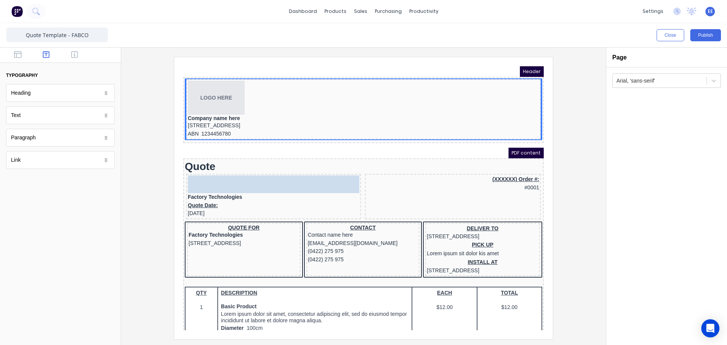
drag, startPoint x: 22, startPoint y: 117, endPoint x: 250, endPoint y: 179, distance: 235.8
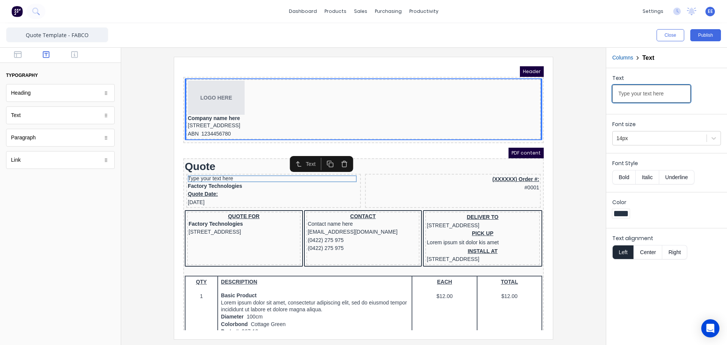
drag, startPoint x: 668, startPoint y: 93, endPoint x: 561, endPoint y: 95, distance: 106.8
click at [561, 95] on div "Close Publish Components typography Heading Heading Text Text Paragraph Paragra…" at bounding box center [363, 184] width 727 height 322
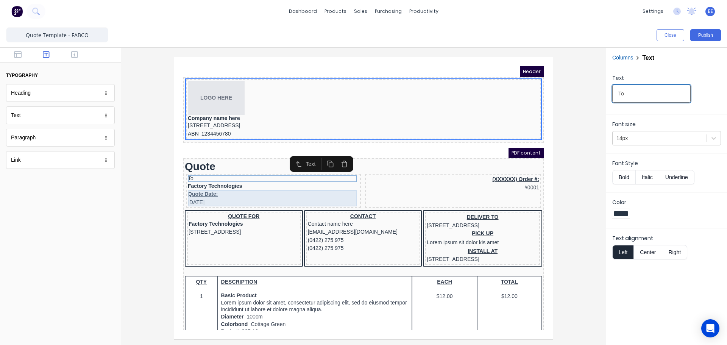
type input "To"
click at [183, 184] on div "Quote Date: [DATE]" at bounding box center [265, 189] width 172 height 16
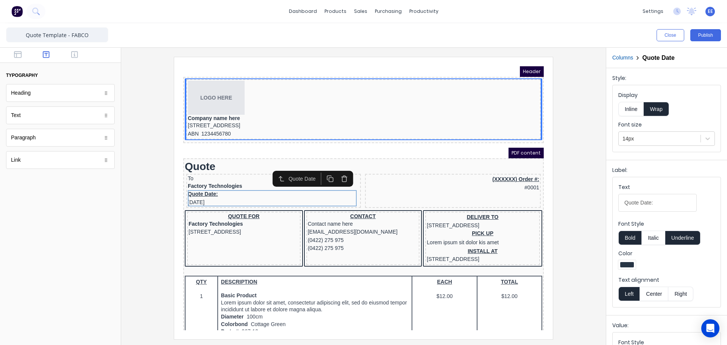
click at [330, 169] on button "button" at bounding box center [335, 169] width 14 height 12
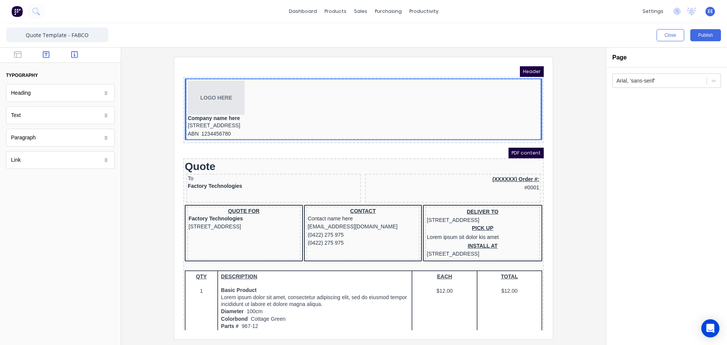
click at [74, 56] on icon "button" at bounding box center [74, 55] width 7 height 8
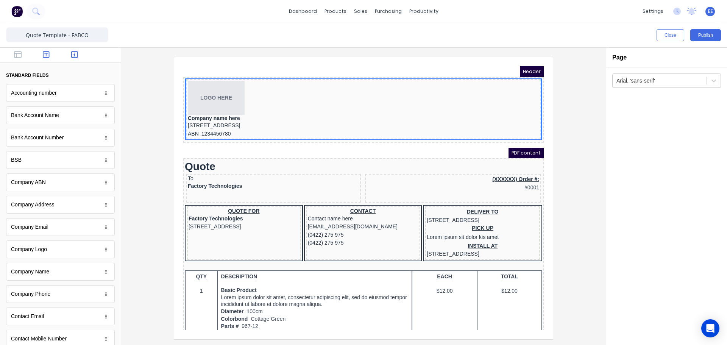
click at [46, 53] on icon "button" at bounding box center [46, 55] width 7 height 8
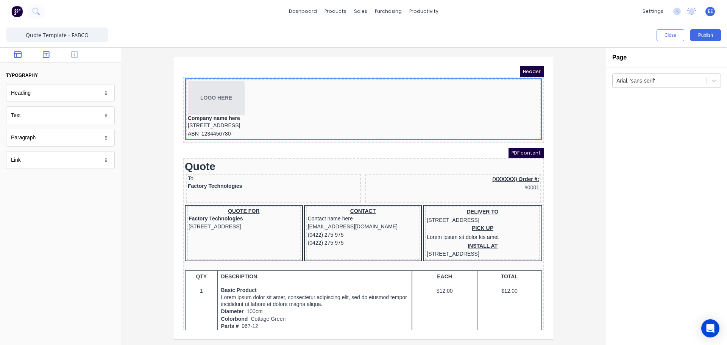
click at [24, 54] on button "button" at bounding box center [18, 55] width 24 height 9
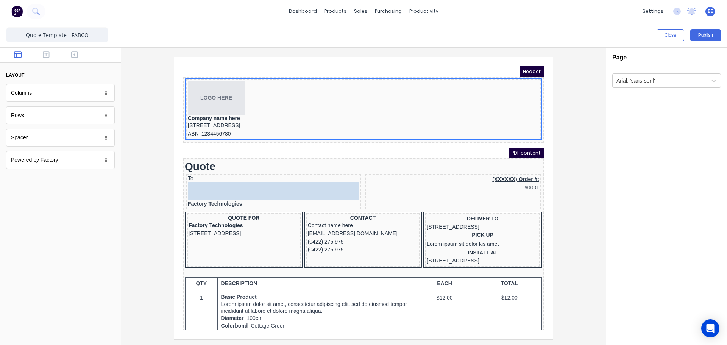
drag, startPoint x: 23, startPoint y: 144, endPoint x: 59, endPoint y: 122, distance: 41.5
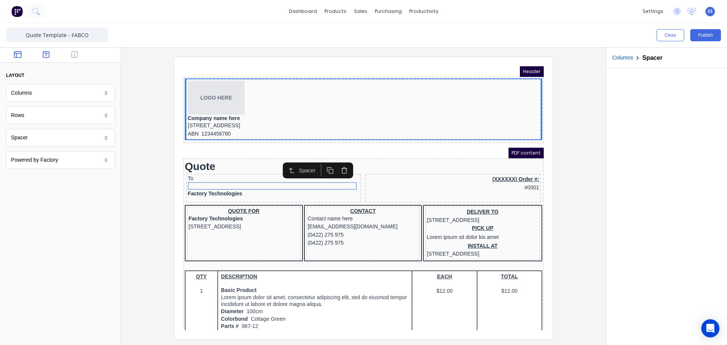
click at [44, 53] on icon "button" at bounding box center [46, 54] width 7 height 7
click at [72, 54] on icon "button" at bounding box center [74, 55] width 7 height 8
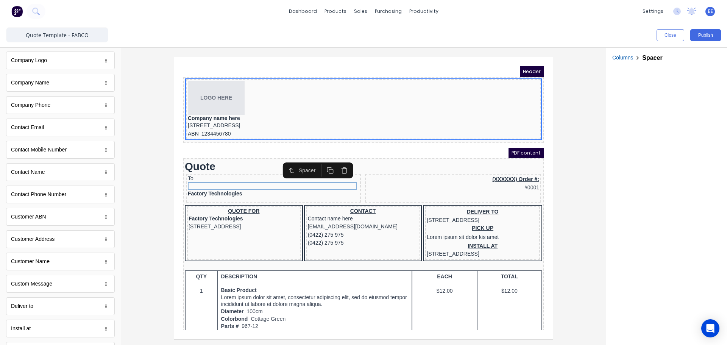
scroll to position [189, 0]
